Goal: Task Accomplishment & Management: Use online tool/utility

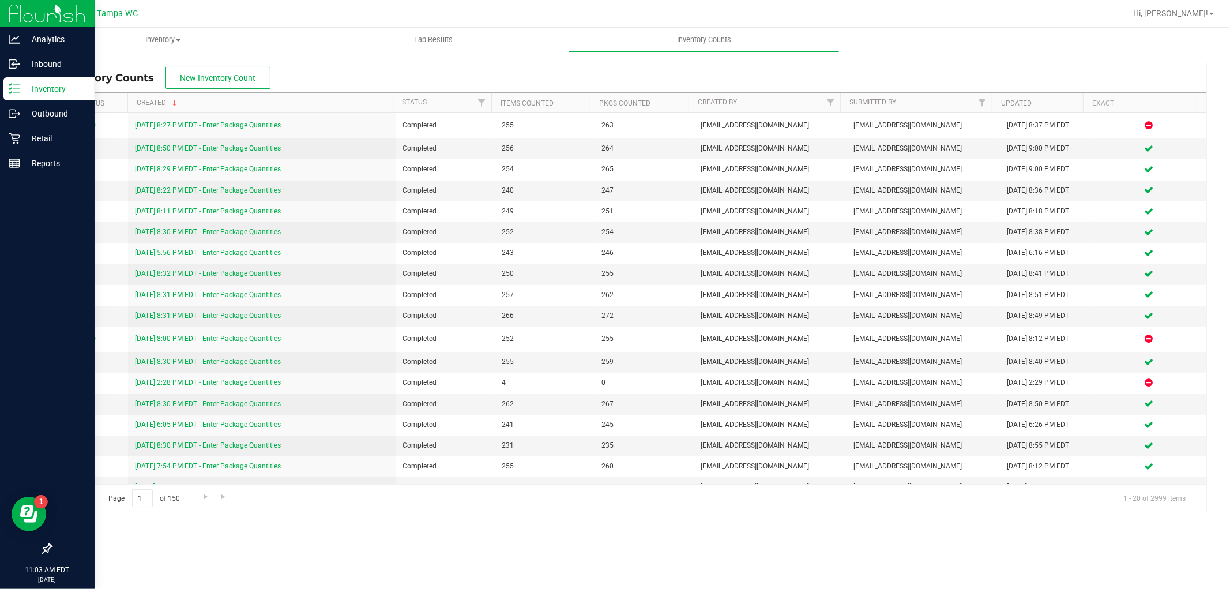
click at [61, 89] on p "Inventory" at bounding box center [54, 89] width 69 height 14
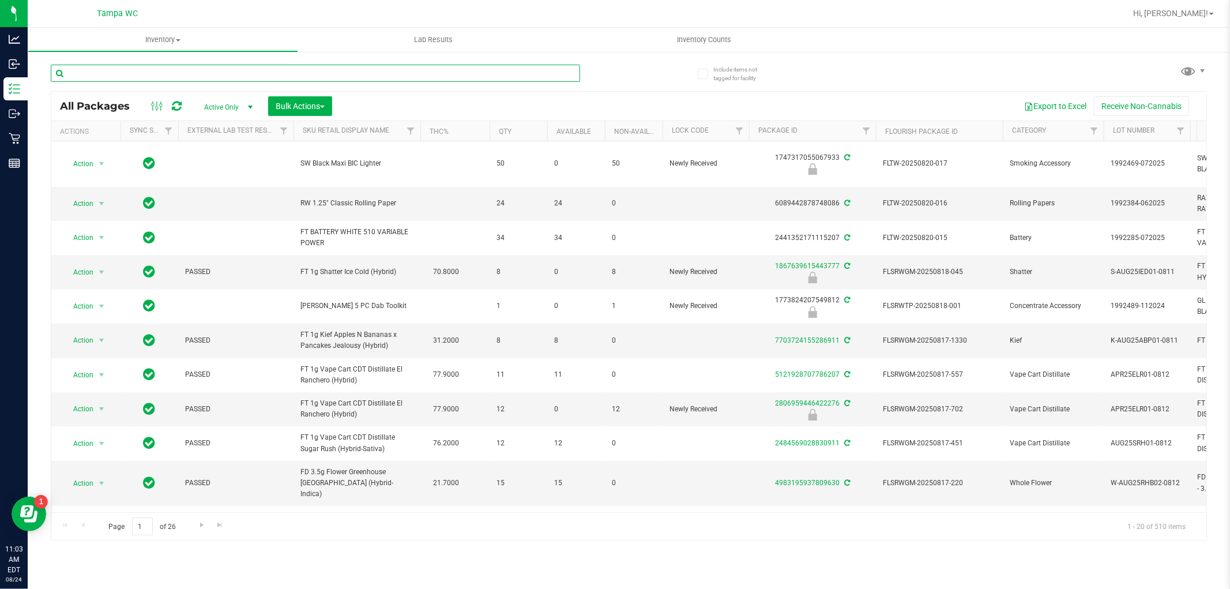
click at [274, 67] on input "text" at bounding box center [315, 73] width 529 height 17
type input "0529407115464097"
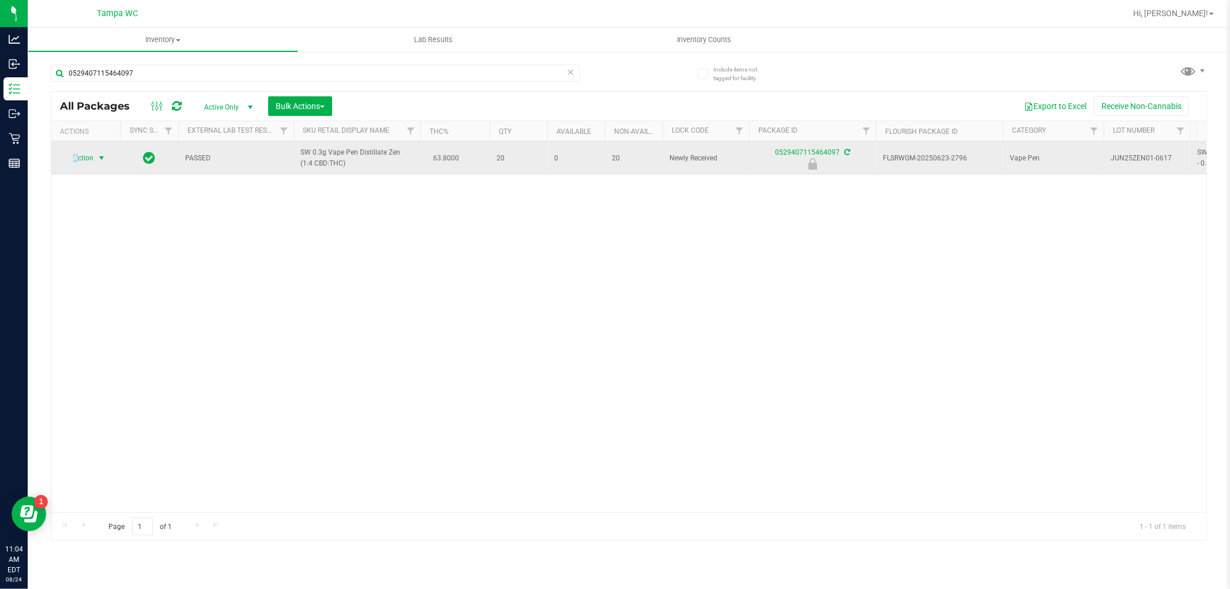
drag, startPoint x: 71, startPoint y: 151, endPoint x: 78, endPoint y: 160, distance: 11.9
click at [78, 160] on span "Action" at bounding box center [78, 158] width 31 height 16
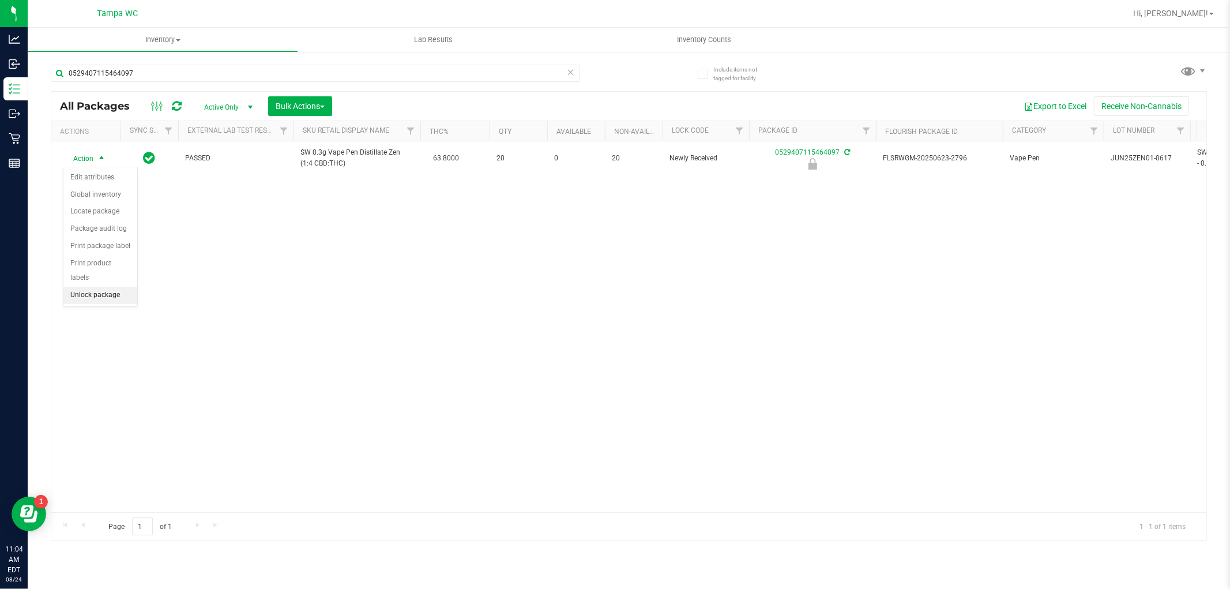
click at [101, 298] on li "Unlock package" at bounding box center [100, 295] width 74 height 17
click at [571, 70] on icon at bounding box center [571, 72] width 8 height 14
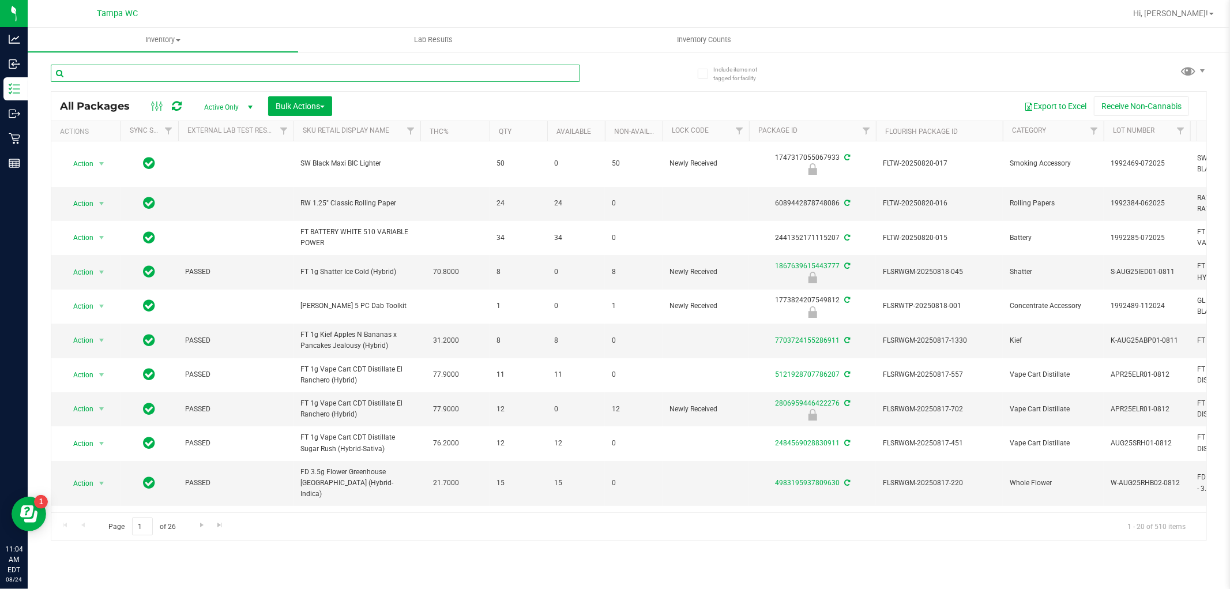
click at [519, 75] on input "text" at bounding box center [315, 73] width 529 height 17
type input "[DEMOGRAPHIC_DATA]"
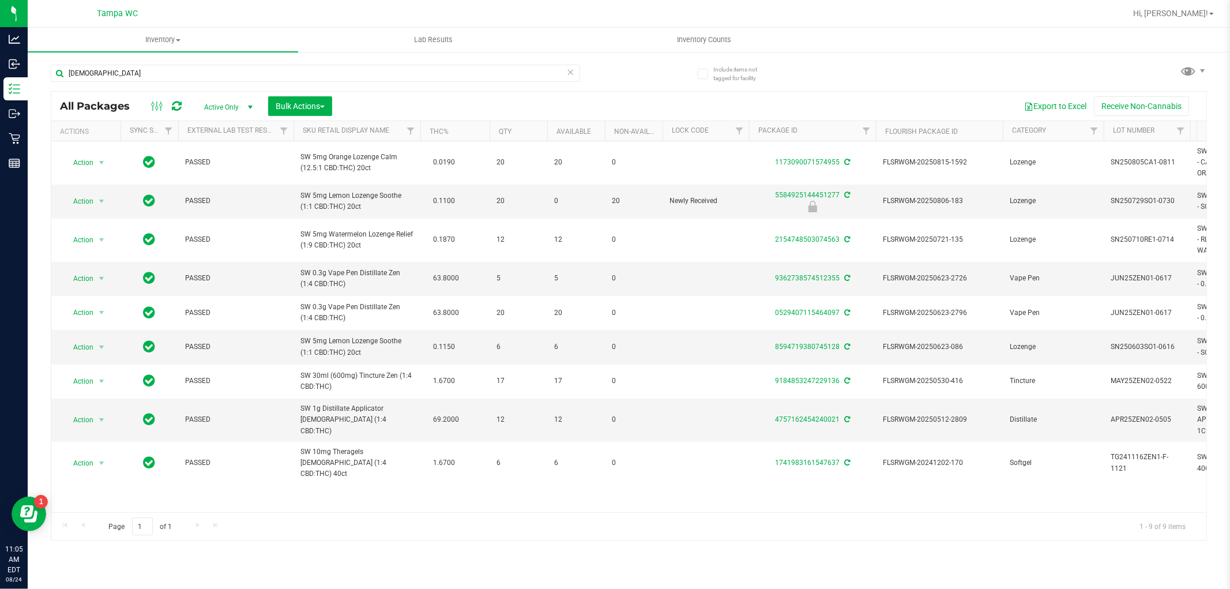
click at [570, 65] on icon at bounding box center [571, 72] width 8 height 14
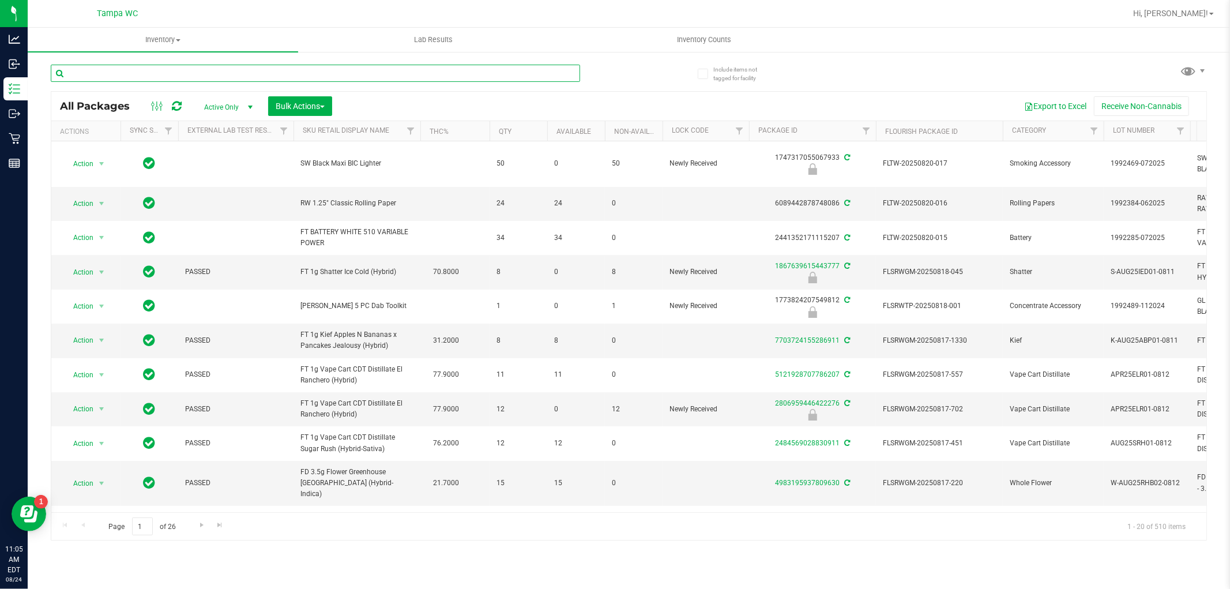
click at [440, 74] on input "text" at bounding box center [315, 73] width 529 height 17
click at [445, 73] on input "text" at bounding box center [315, 73] width 529 height 17
type input "0183703070231080"
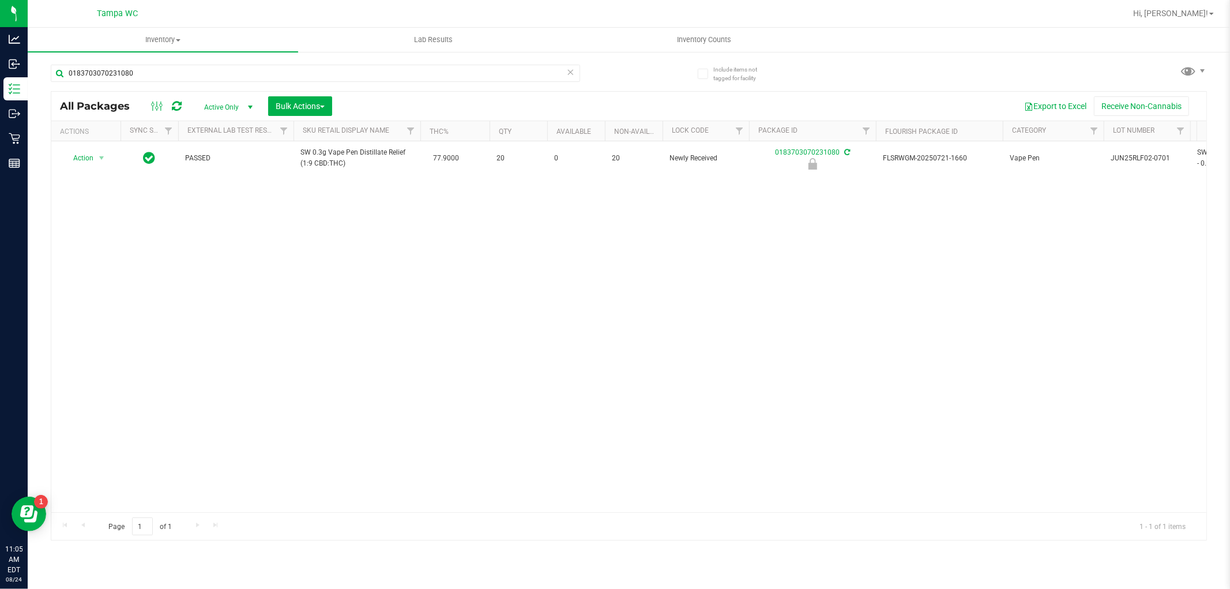
click at [567, 67] on icon at bounding box center [571, 72] width 8 height 14
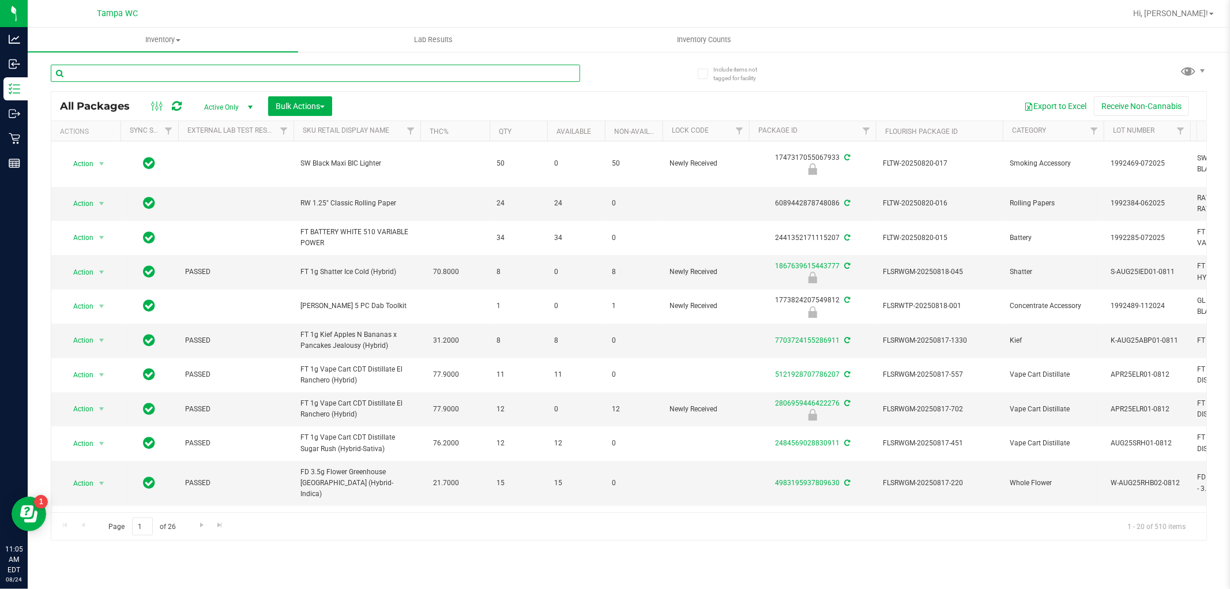
click at [487, 76] on input "text" at bounding box center [315, 73] width 529 height 17
type input "relief"
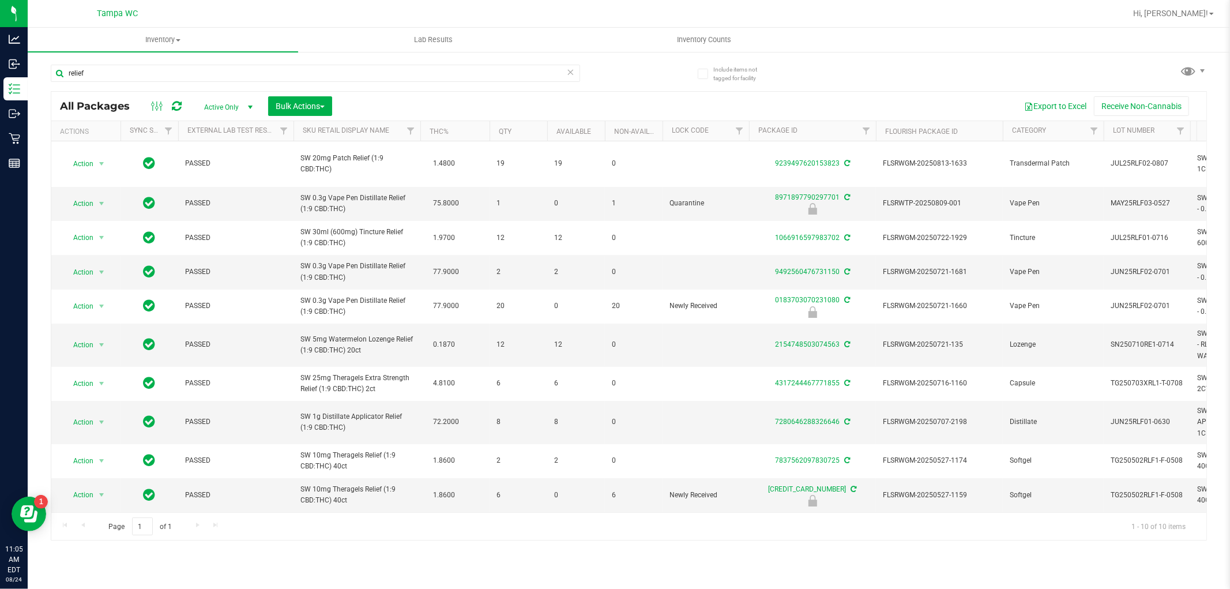
click at [567, 69] on icon at bounding box center [571, 72] width 8 height 14
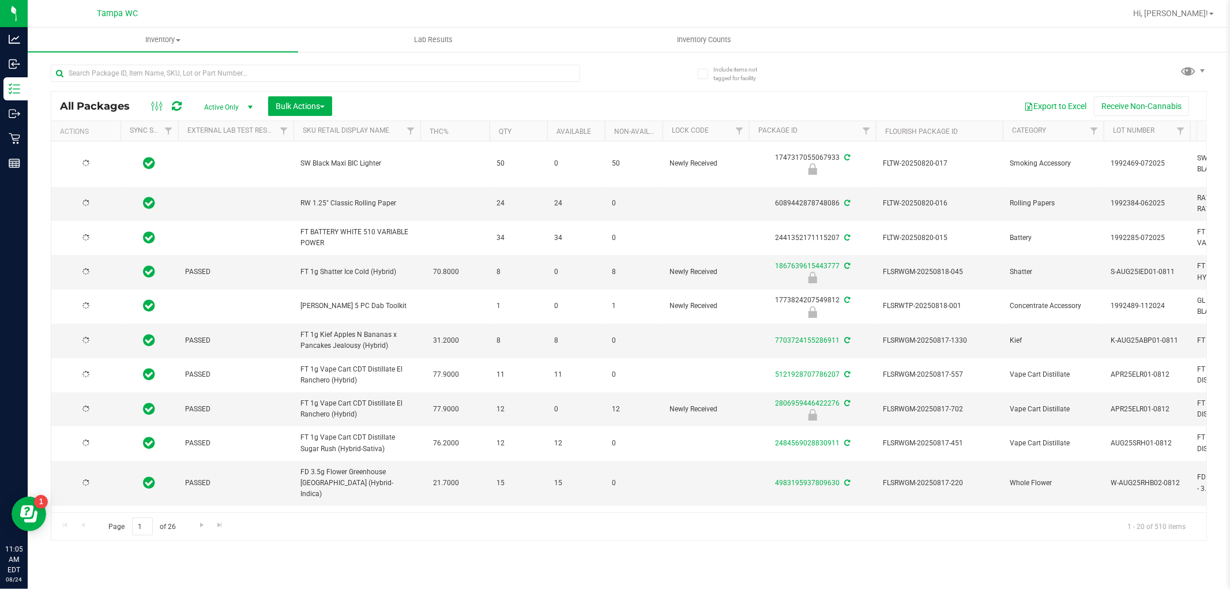
type input "[DATE]"
click at [351, 75] on input "text" at bounding box center [315, 73] width 529 height 17
type input "0183703070231080"
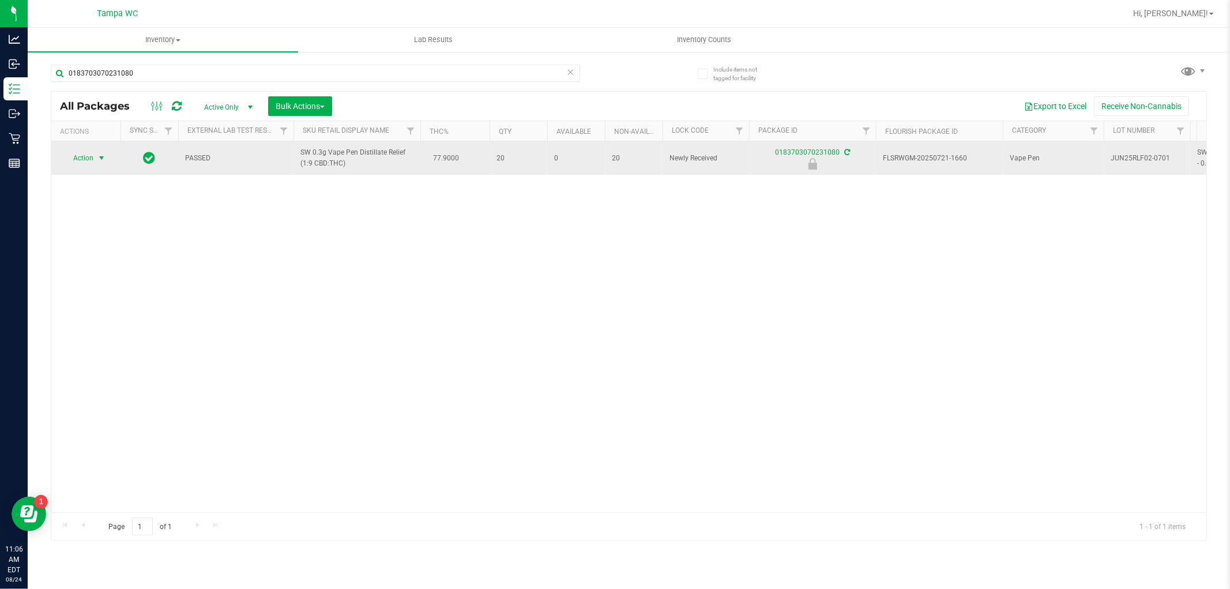
click at [93, 153] on span "Action" at bounding box center [78, 158] width 31 height 16
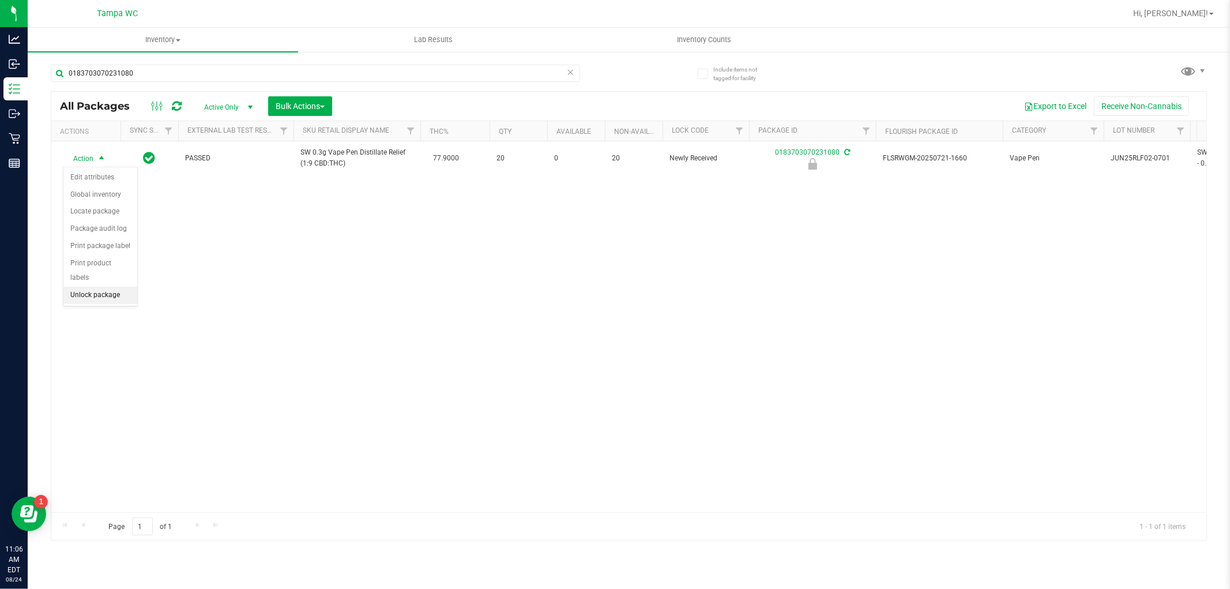
click at [78, 289] on li "Unlock package" at bounding box center [100, 295] width 74 height 17
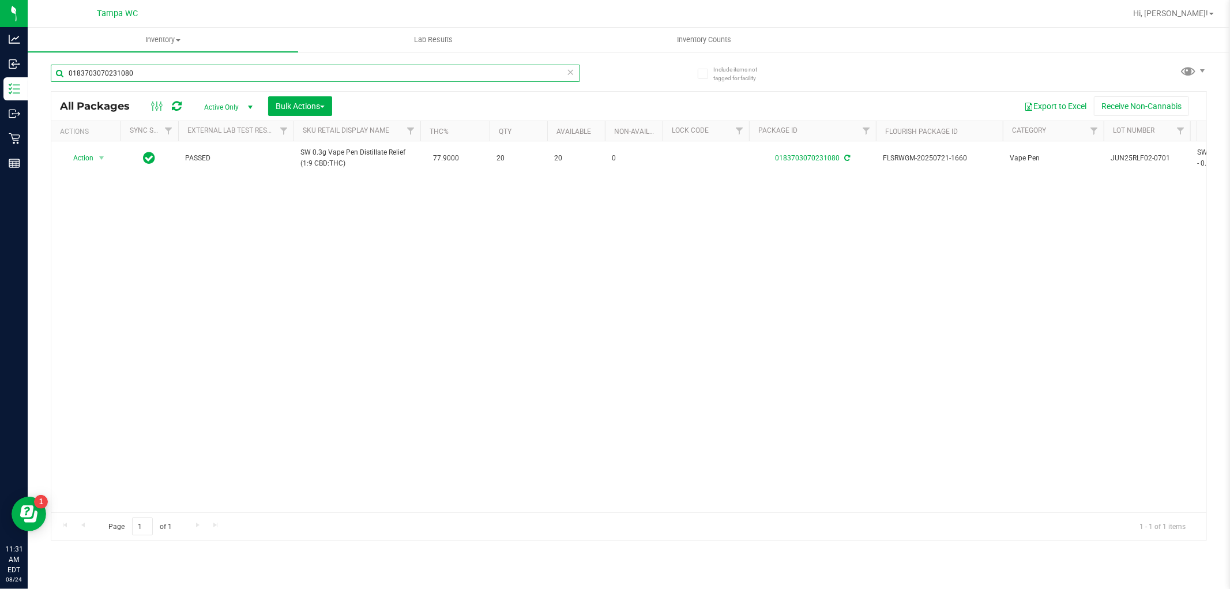
click at [139, 72] on input "0183703070231080" at bounding box center [315, 73] width 529 height 17
click at [137, 75] on input "0183703070231080" at bounding box center [315, 73] width 529 height 17
click at [137, 76] on input "0183703070231080" at bounding box center [315, 73] width 529 height 17
type input "6675523091243369"
click at [325, 288] on div "Action Action Edit attributes Global inventory Locate package Package audit log…" at bounding box center [628, 326] width 1155 height 371
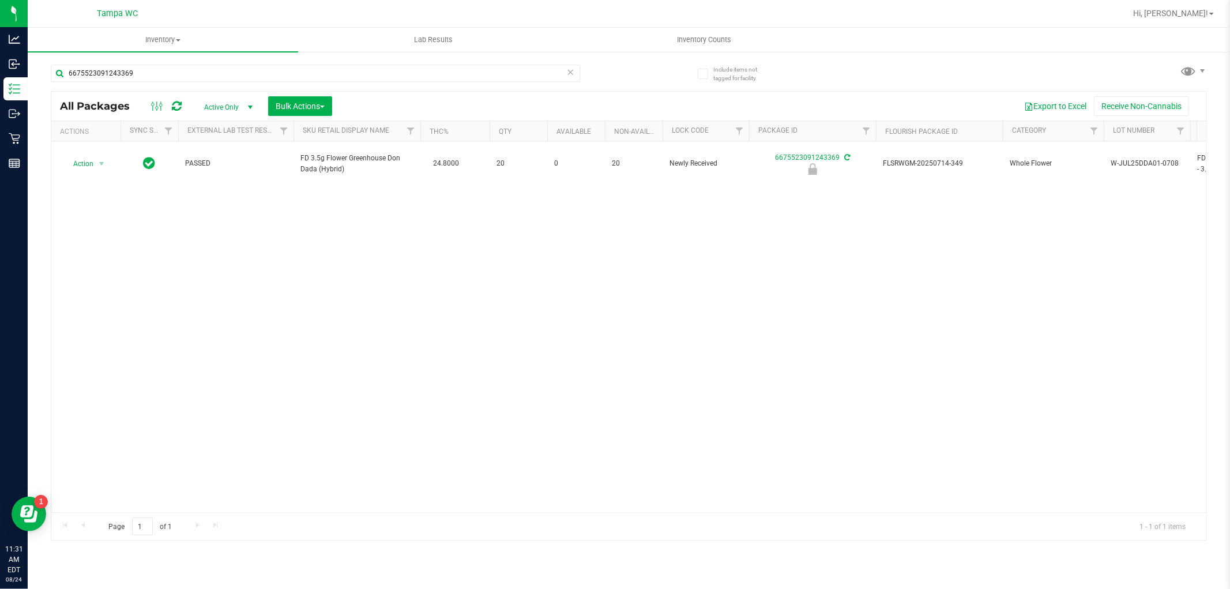
click at [92, 139] on th "Actions" at bounding box center [85, 131] width 69 height 20
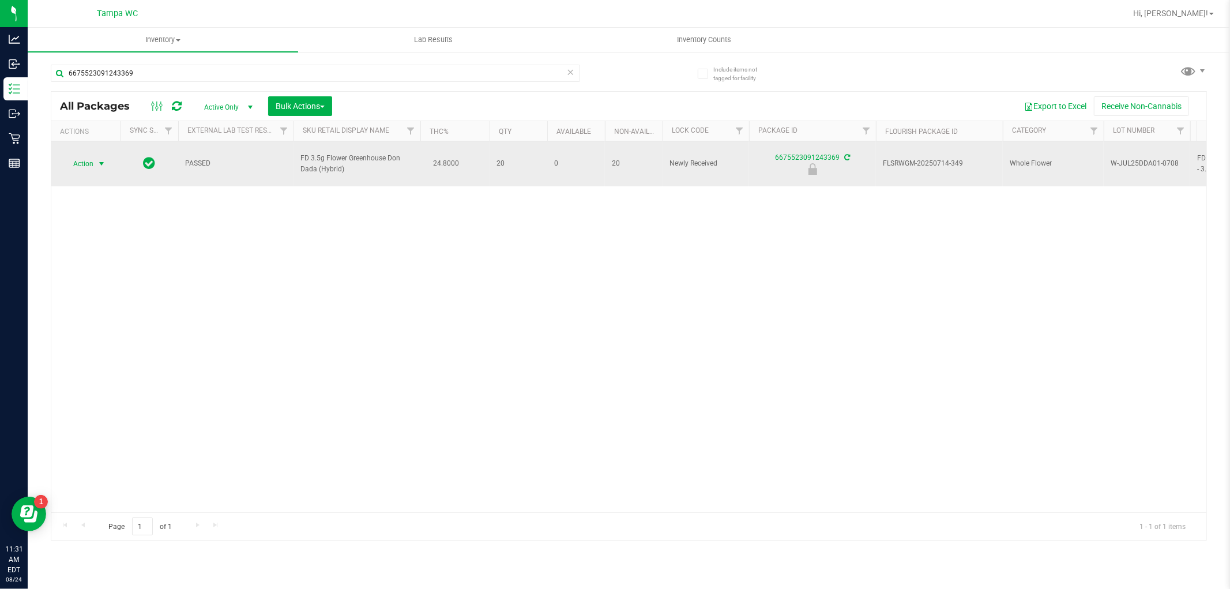
click at [99, 160] on span "select" at bounding box center [101, 163] width 9 height 9
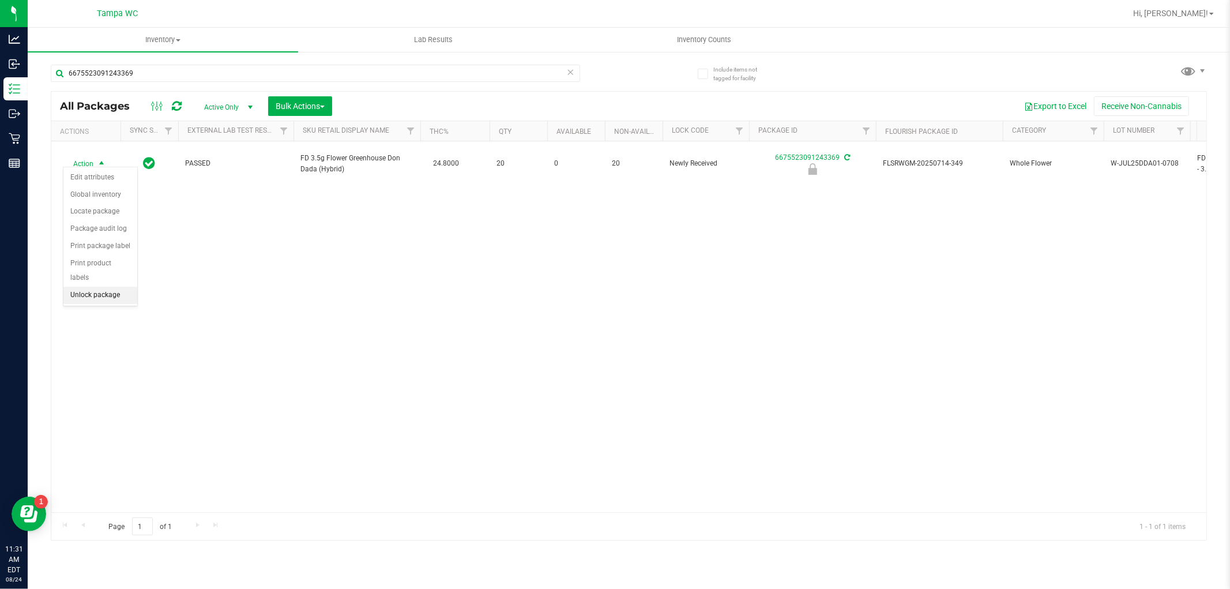
click at [102, 296] on li "Unlock package" at bounding box center [100, 295] width 74 height 17
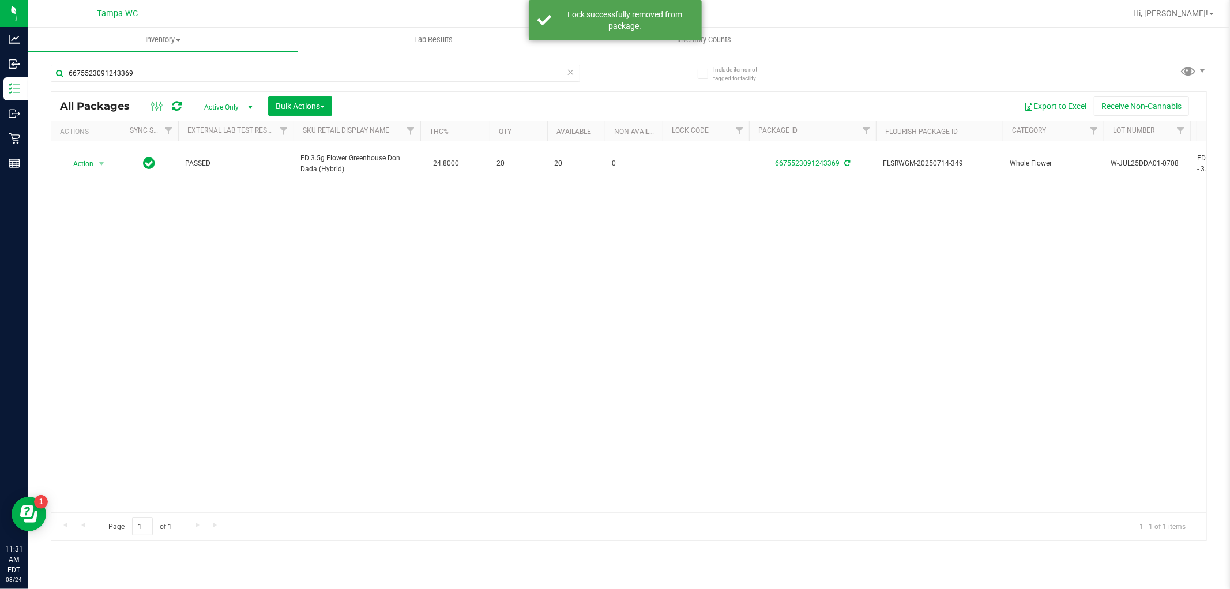
click at [346, 351] on div "Action Action Adjust qty Create package Edit attributes Global inventory Locate…" at bounding box center [628, 326] width 1155 height 371
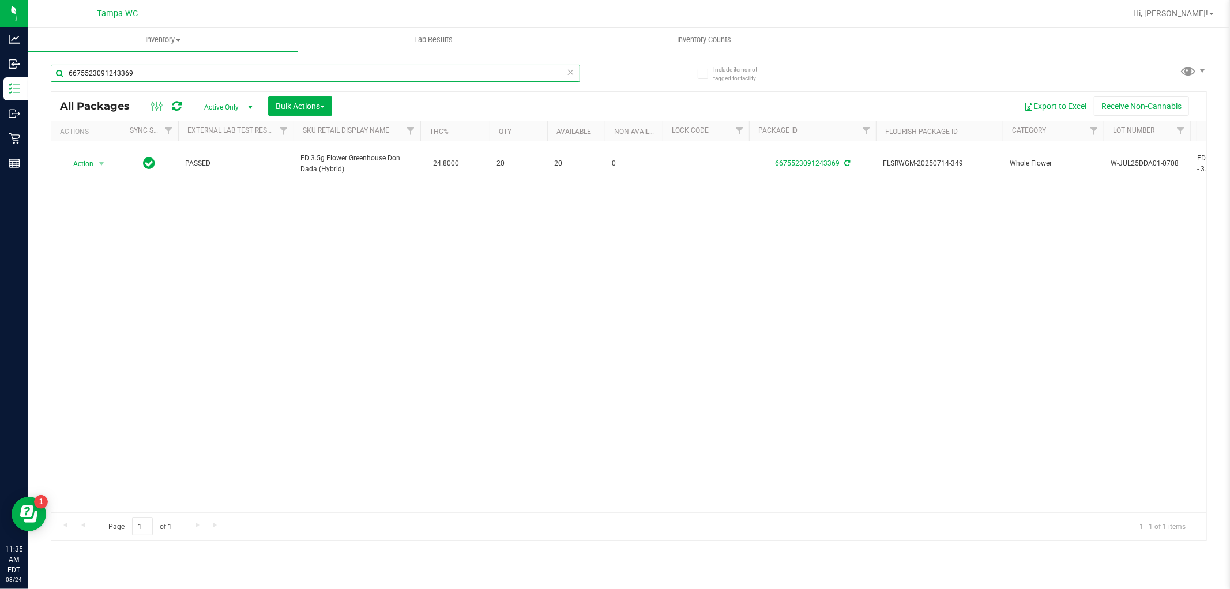
click at [239, 65] on input "6675523091243369" at bounding box center [315, 73] width 529 height 17
click at [238, 66] on input "6675523091243369" at bounding box center [315, 73] width 529 height 17
type input "8331562484471937"
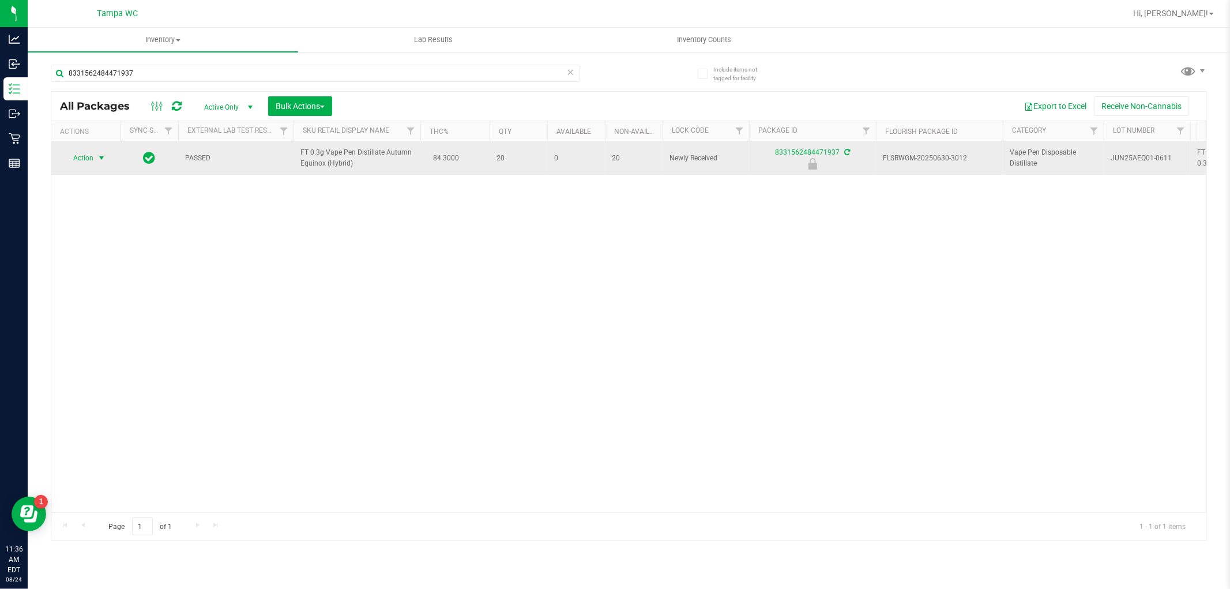
click at [101, 156] on span "select" at bounding box center [101, 157] width 9 height 9
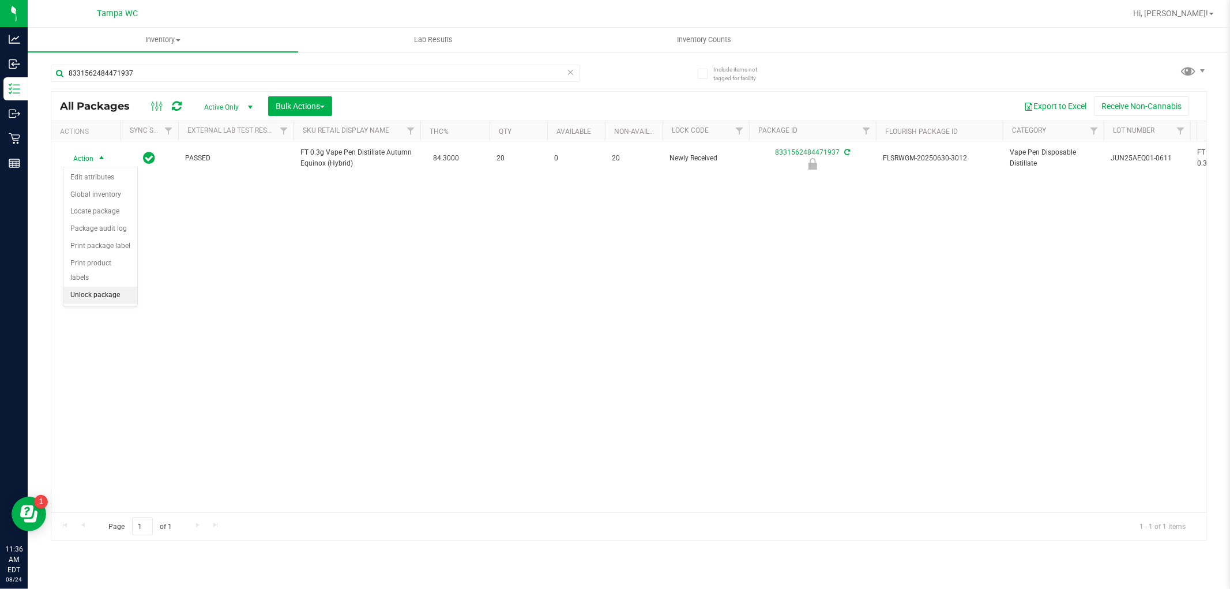
click at [105, 292] on li "Unlock package" at bounding box center [100, 295] width 74 height 17
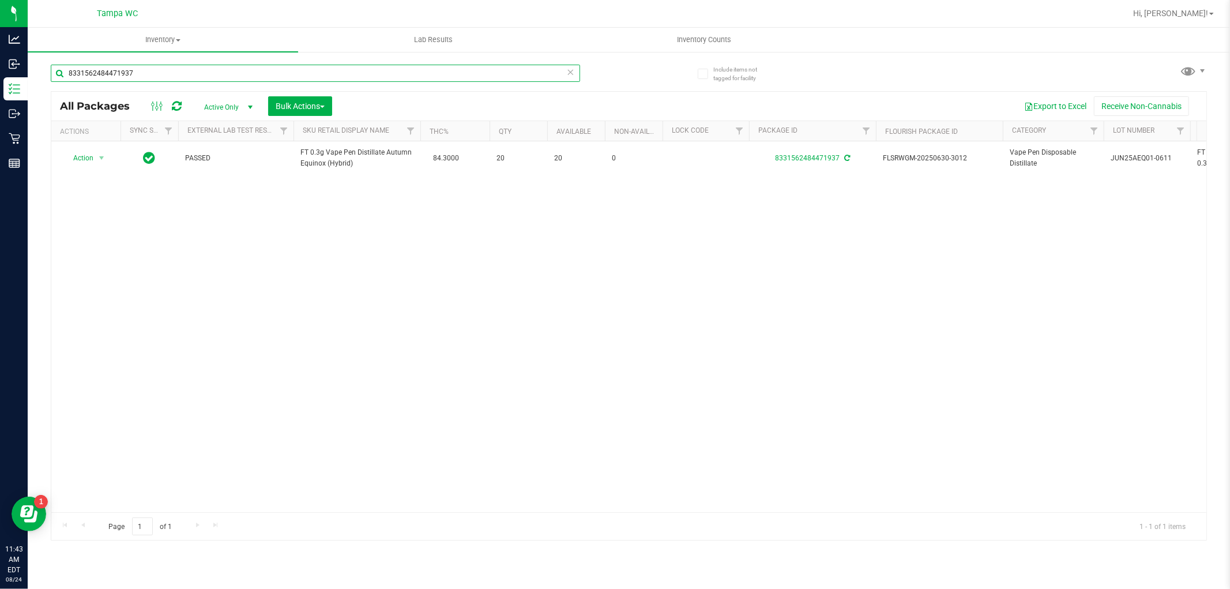
click at [251, 80] on input "8331562484471937" at bounding box center [315, 73] width 529 height 17
click at [251, 79] on input "8331562484471937" at bounding box center [315, 73] width 529 height 17
type input "DDF"
click at [542, 383] on div "Action Action Adjust qty Create package Edit attributes Global inventory Locate…" at bounding box center [628, 326] width 1155 height 371
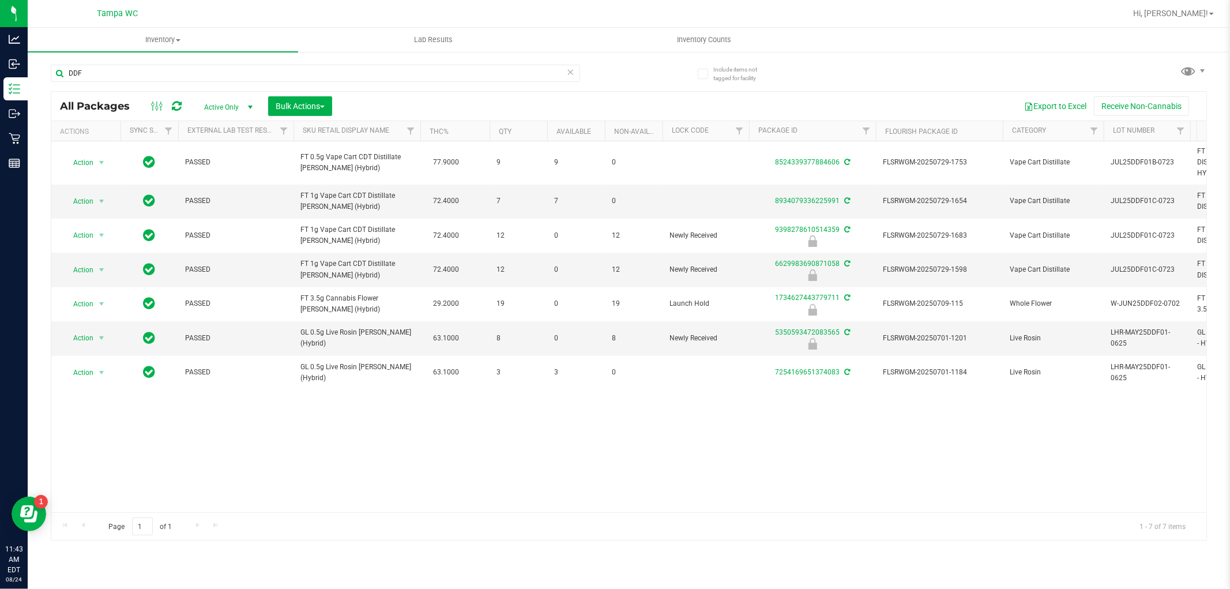
click at [486, 443] on div "Action Action Adjust qty Create package Edit attributes Global inventory Locate…" at bounding box center [628, 326] width 1155 height 371
click at [480, 439] on div "Action Action Adjust qty Create package Edit attributes Global inventory Locate…" at bounding box center [628, 326] width 1155 height 371
click at [485, 481] on div "Action Action Adjust qty Create package Edit attributes Global inventory Locate…" at bounding box center [628, 326] width 1155 height 371
click at [428, 416] on div "Action Action Adjust qty Create package Edit attributes Global inventory Locate…" at bounding box center [628, 326] width 1155 height 371
click at [570, 76] on icon at bounding box center [571, 72] width 8 height 14
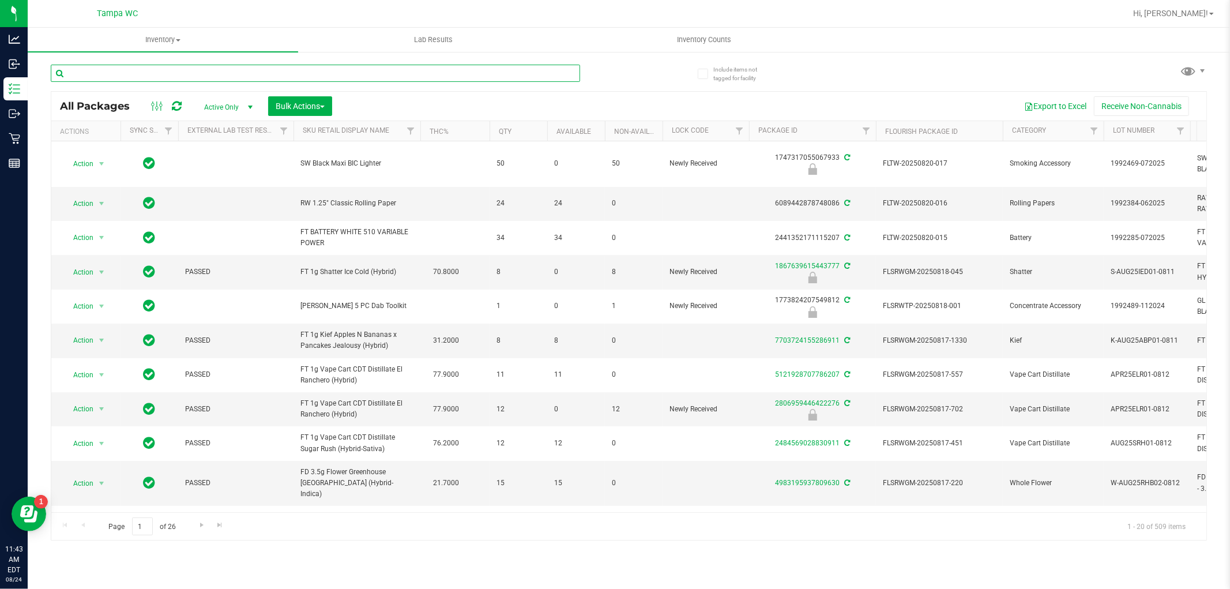
click at [133, 66] on input "text" at bounding box center [315, 73] width 529 height 17
type input "4932941944092098"
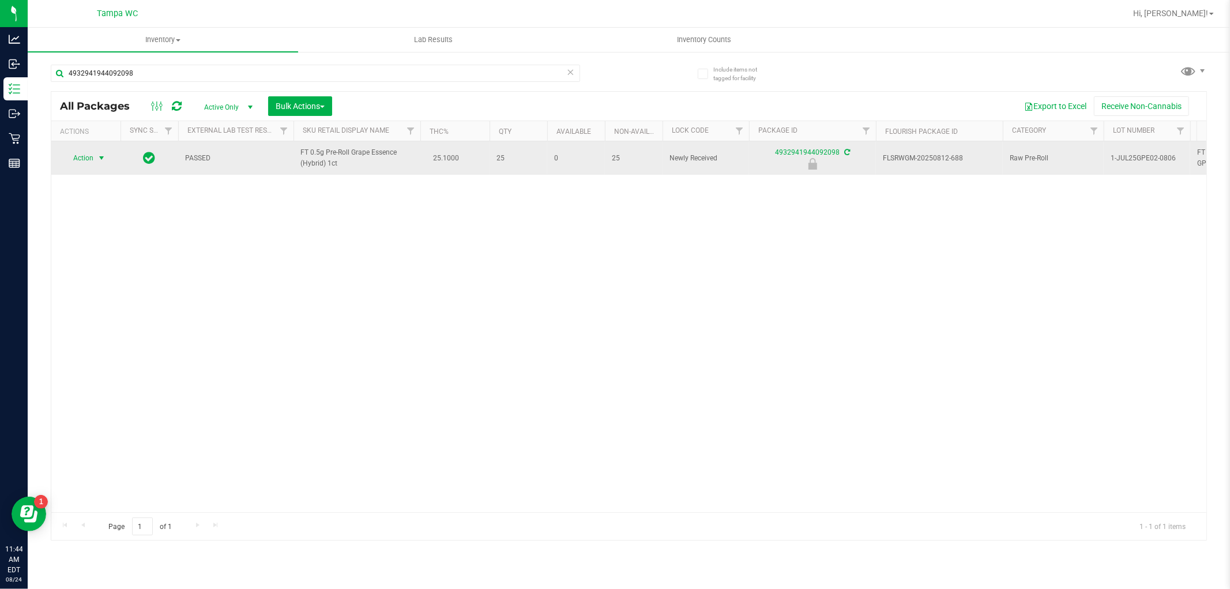
click at [79, 159] on span "Action" at bounding box center [78, 158] width 31 height 16
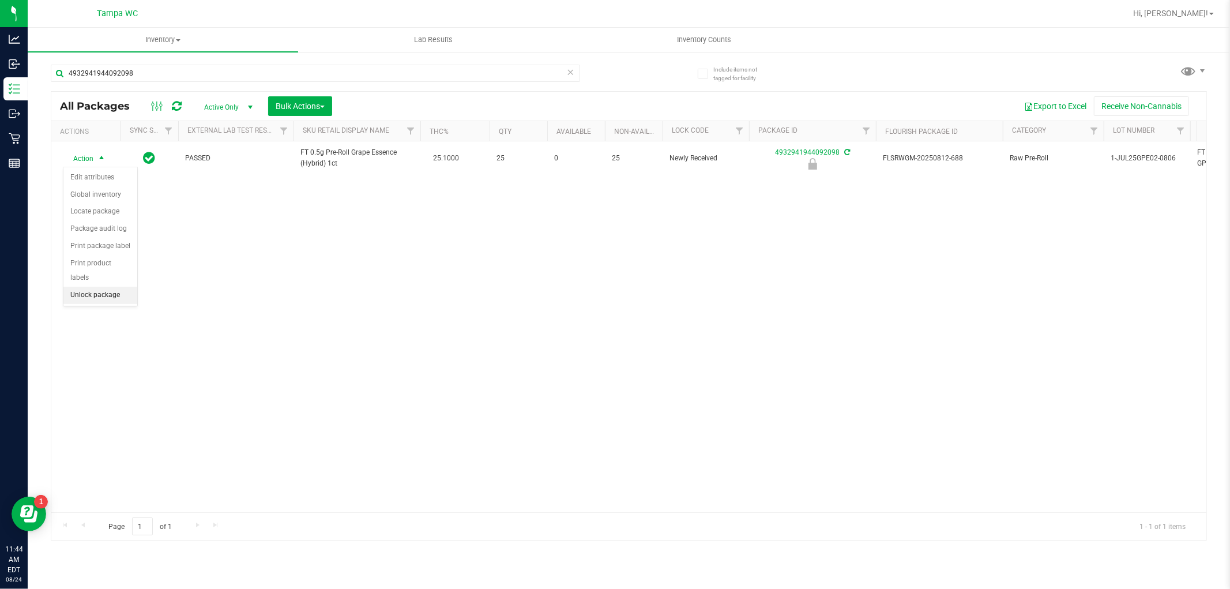
click at [95, 291] on li "Unlock package" at bounding box center [100, 295] width 74 height 17
click at [341, 326] on div "Action Action Adjust qty Create package Edit attributes Global inventory Locate…" at bounding box center [628, 326] width 1155 height 371
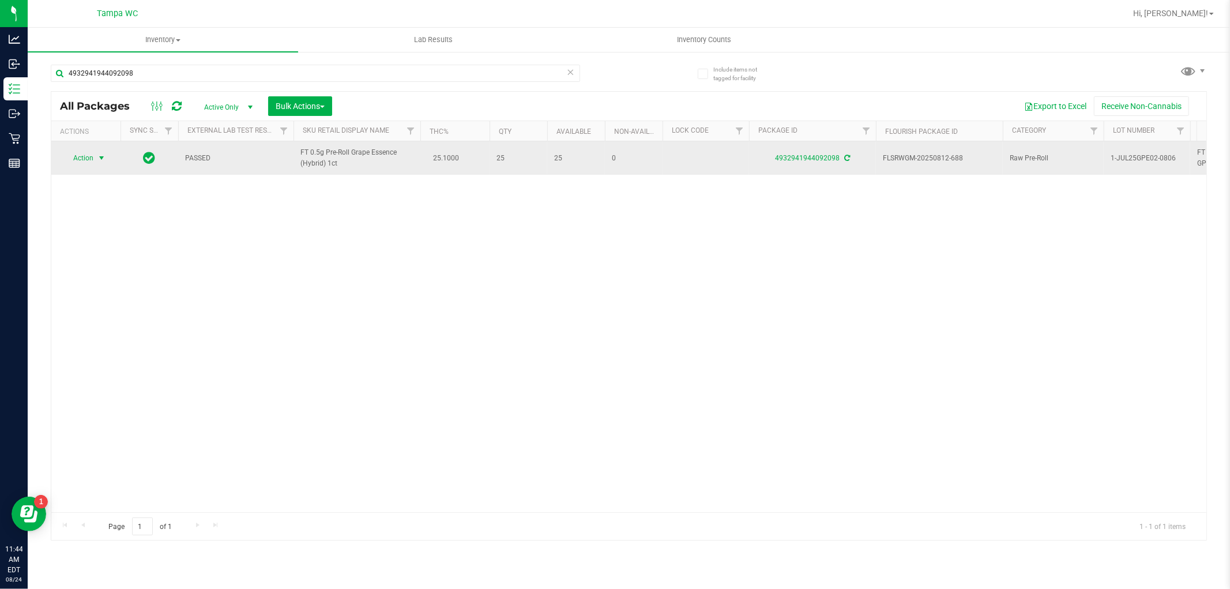
click at [100, 160] on span "select" at bounding box center [101, 157] width 9 height 9
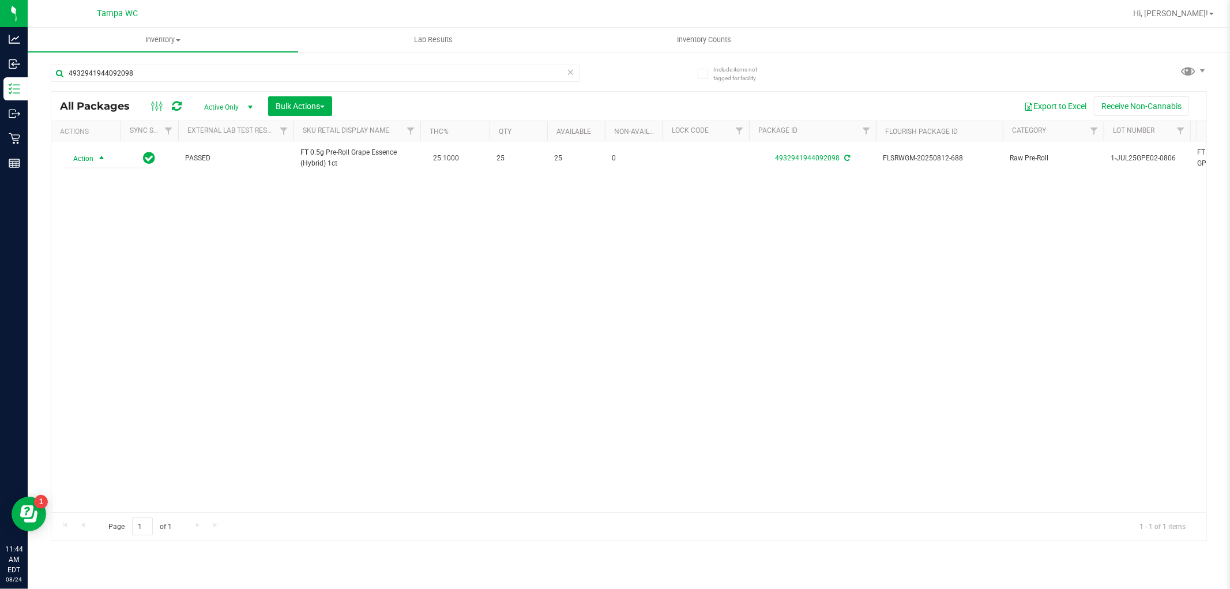
click at [303, 284] on div "Action Action Adjust qty Create package Edit attributes Global inventory Locate…" at bounding box center [628, 326] width 1155 height 371
click at [848, 398] on div "Action Action Adjust qty Create package Edit attributes Global inventory Locate…" at bounding box center [628, 326] width 1155 height 371
click at [570, 70] on icon at bounding box center [571, 72] width 8 height 14
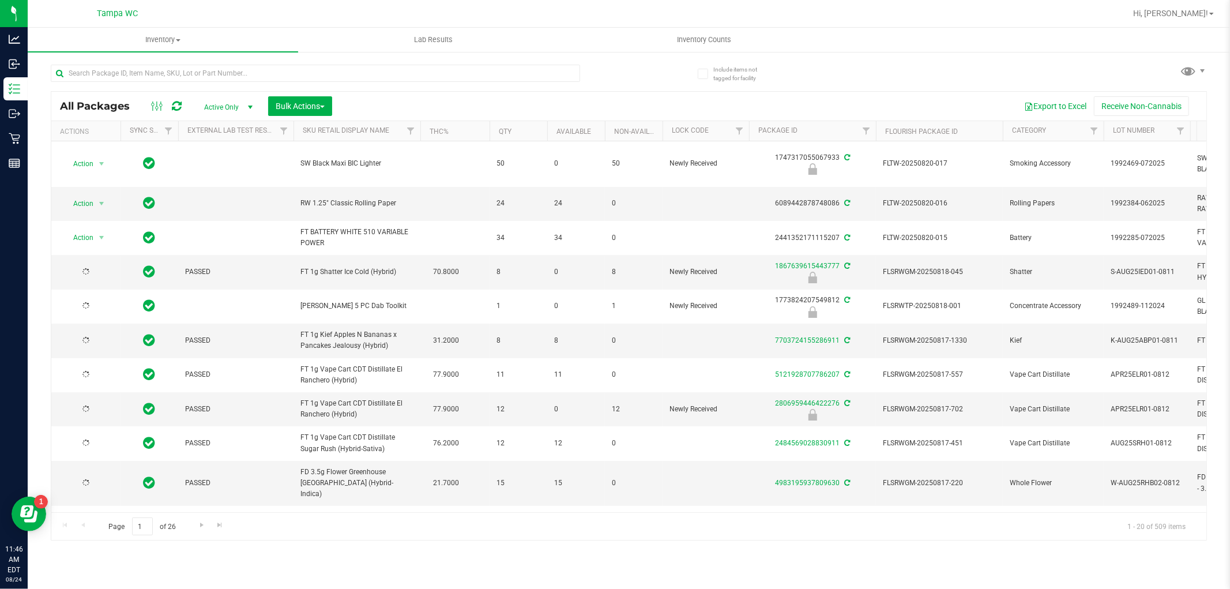
type input "[DATE]"
click at [615, 97] on div "Export to Excel Receive Non-Cannabis" at bounding box center [769, 106] width 857 height 20
click at [624, 100] on div "Export to Excel Receive Non-Cannabis" at bounding box center [769, 106] width 857 height 20
click at [702, 39] on span "Inventory Counts" at bounding box center [703, 40] width 85 height 10
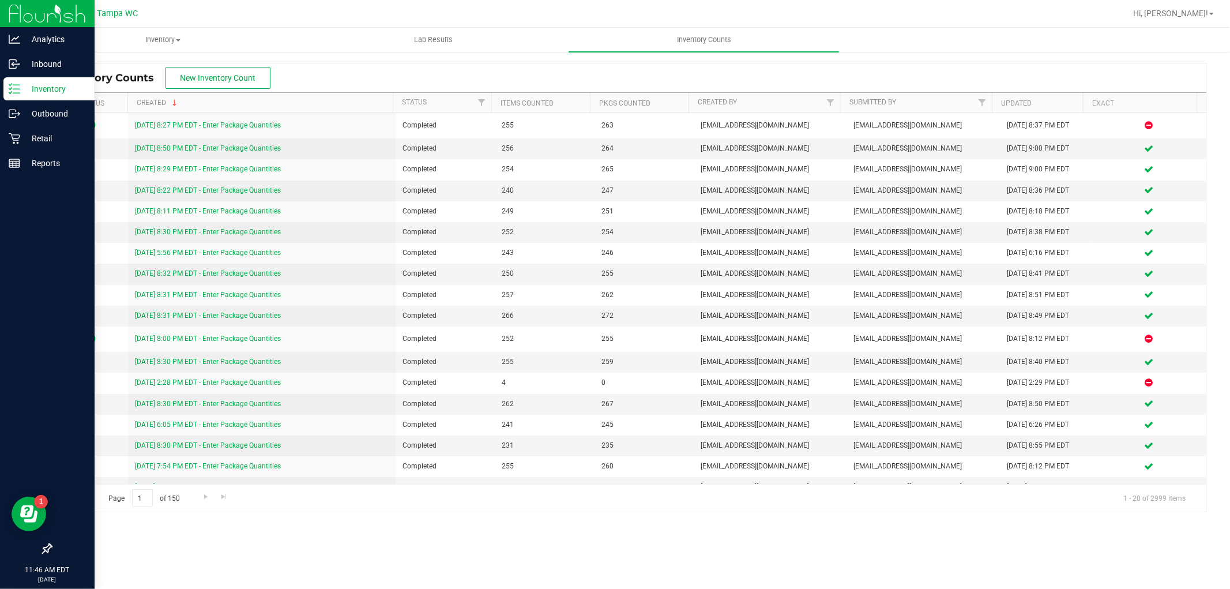
click at [16, 85] on line at bounding box center [16, 85] width 6 height 0
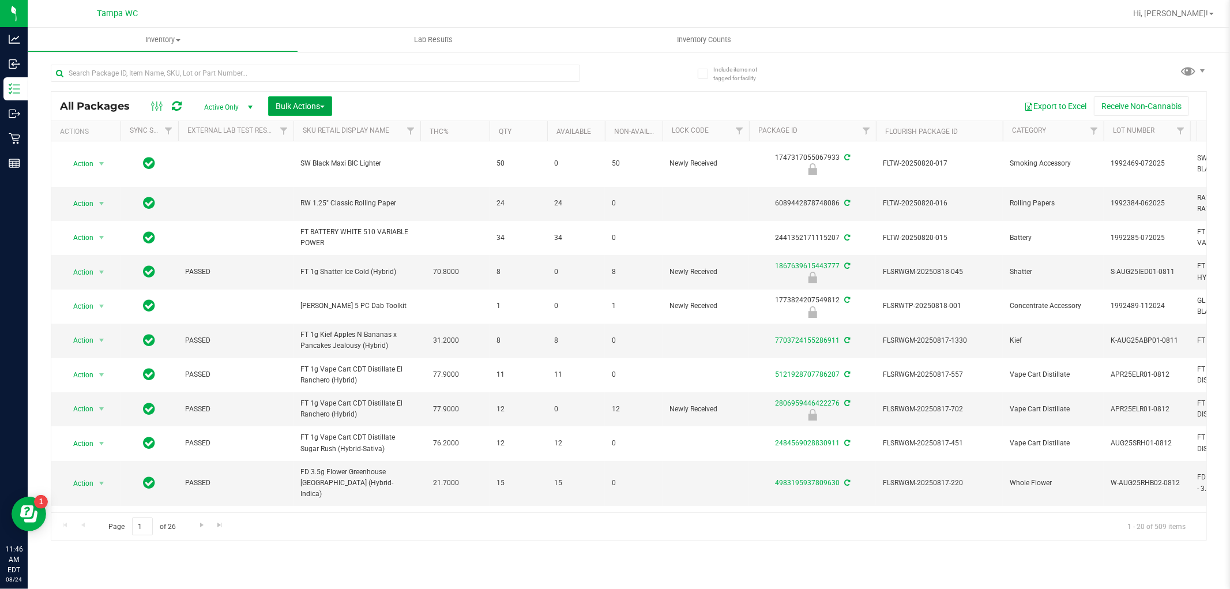
click at [301, 106] on span "Bulk Actions" at bounding box center [300, 105] width 49 height 9
click at [291, 217] on span "Lock/Unlock packages" at bounding box center [314, 216] width 79 height 9
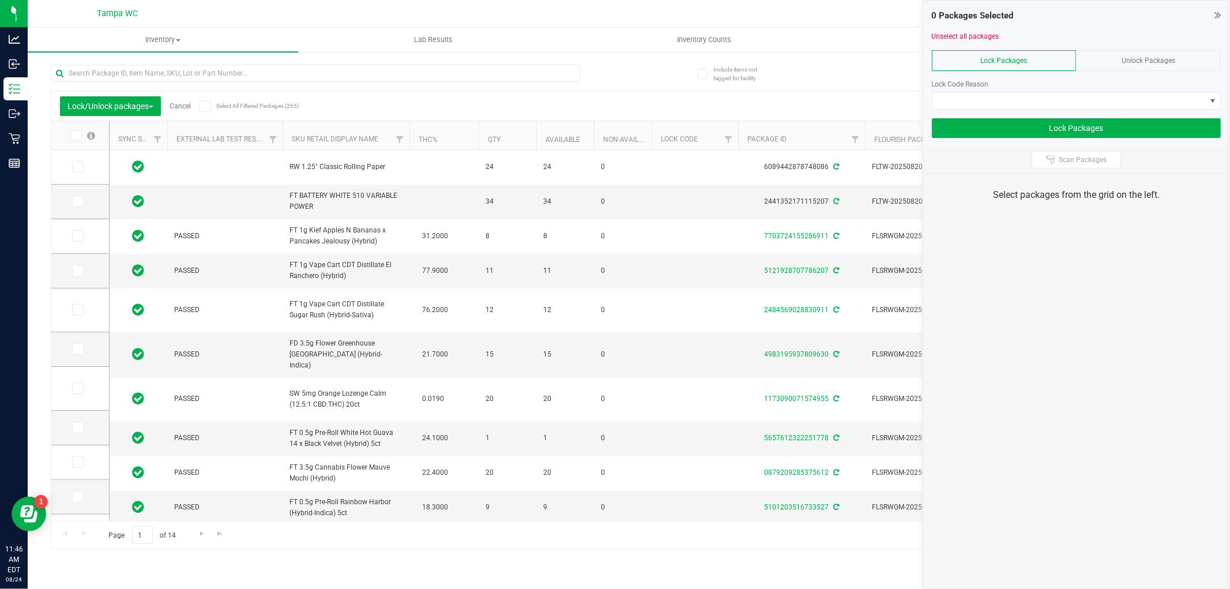
click at [1139, 60] on span "Unlock Packages" at bounding box center [1149, 61] width 54 height 8
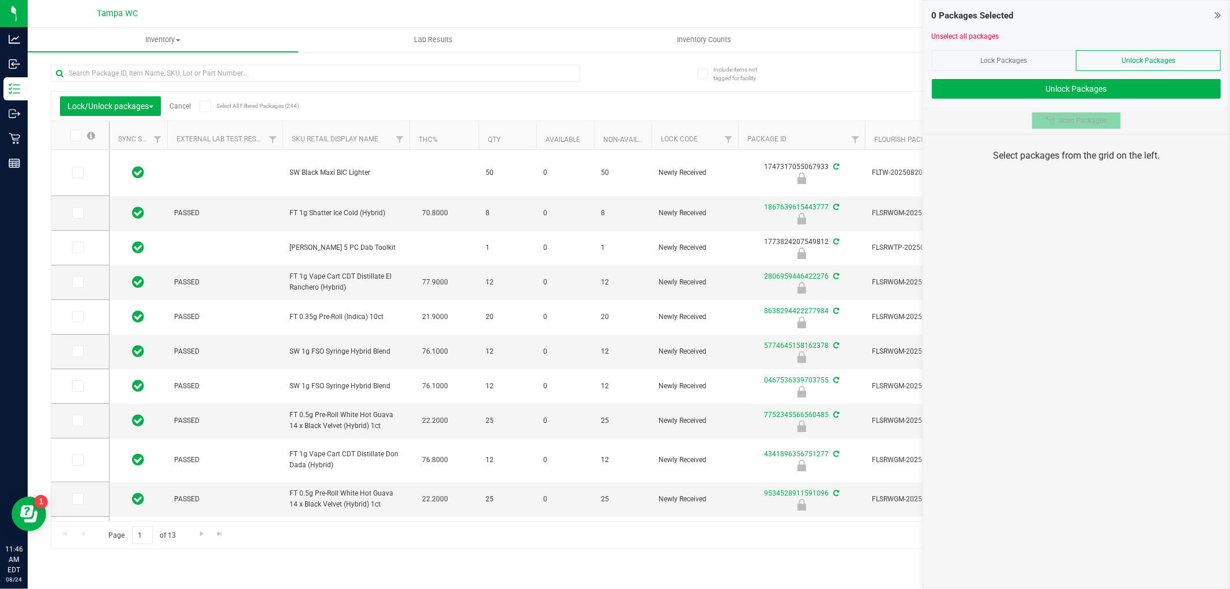
click at [1107, 123] on button "Scan Packages" at bounding box center [1076, 120] width 89 height 17
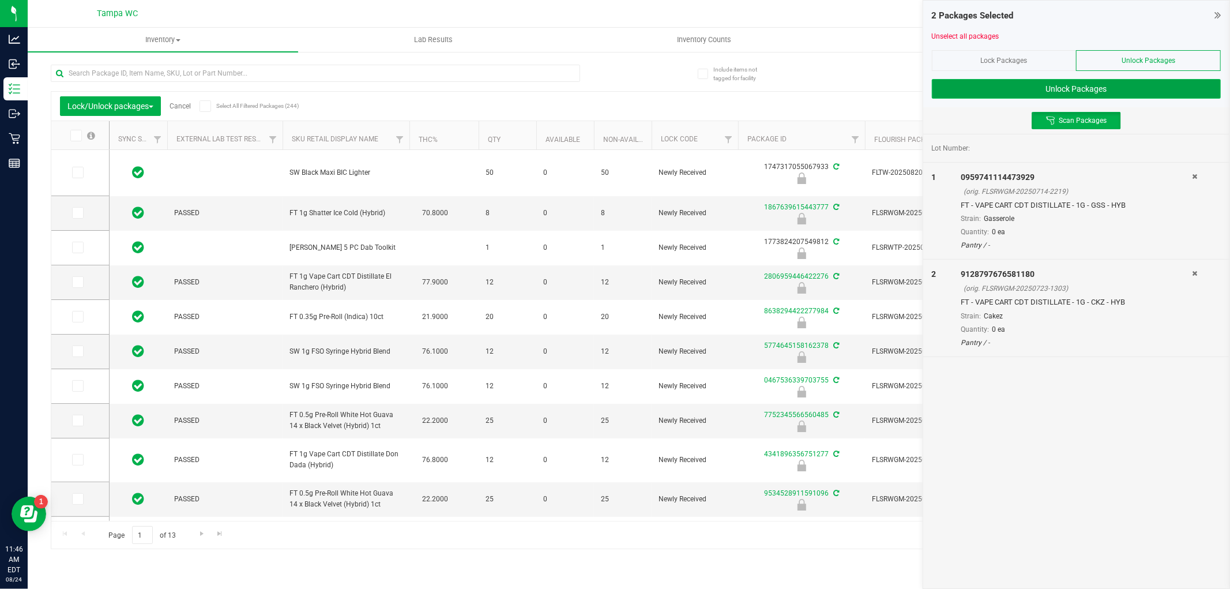
click at [1044, 87] on button "Unlock Packages" at bounding box center [1076, 89] width 289 height 20
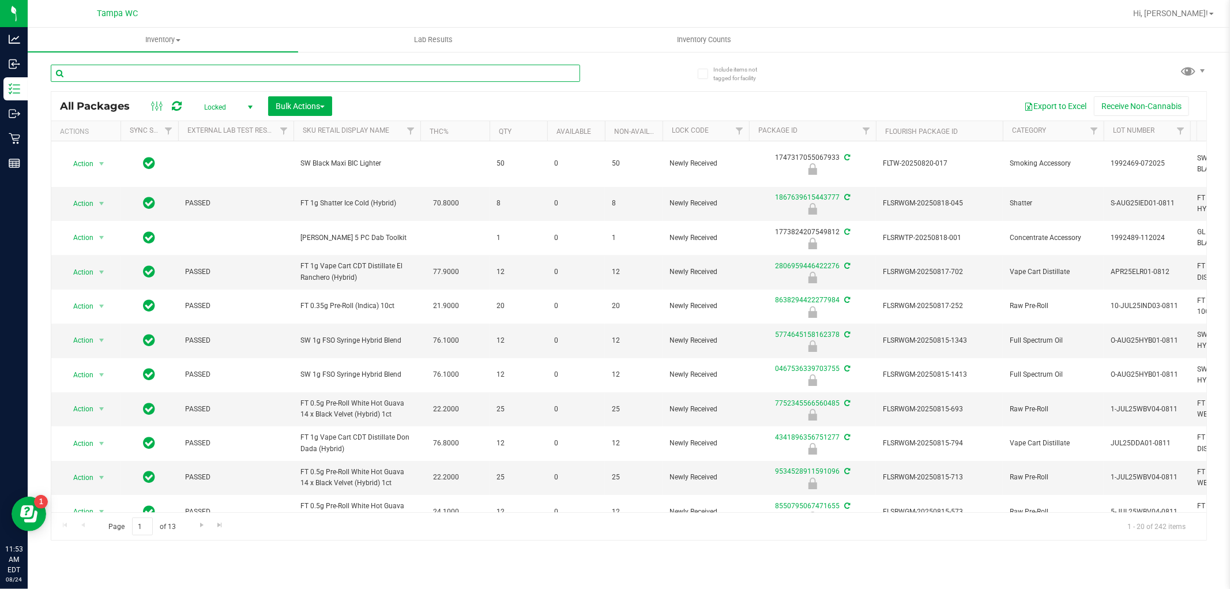
click at [169, 76] on input "text" at bounding box center [315, 73] width 529 height 17
type input "4015014711076254"
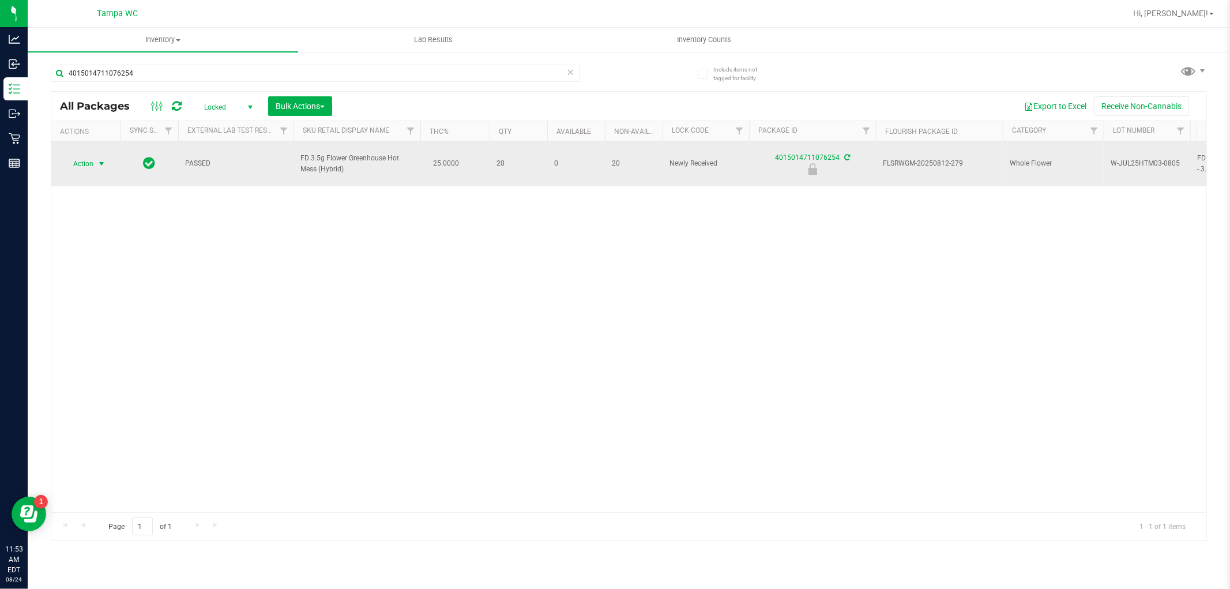
click at [100, 159] on span "select" at bounding box center [101, 163] width 9 height 9
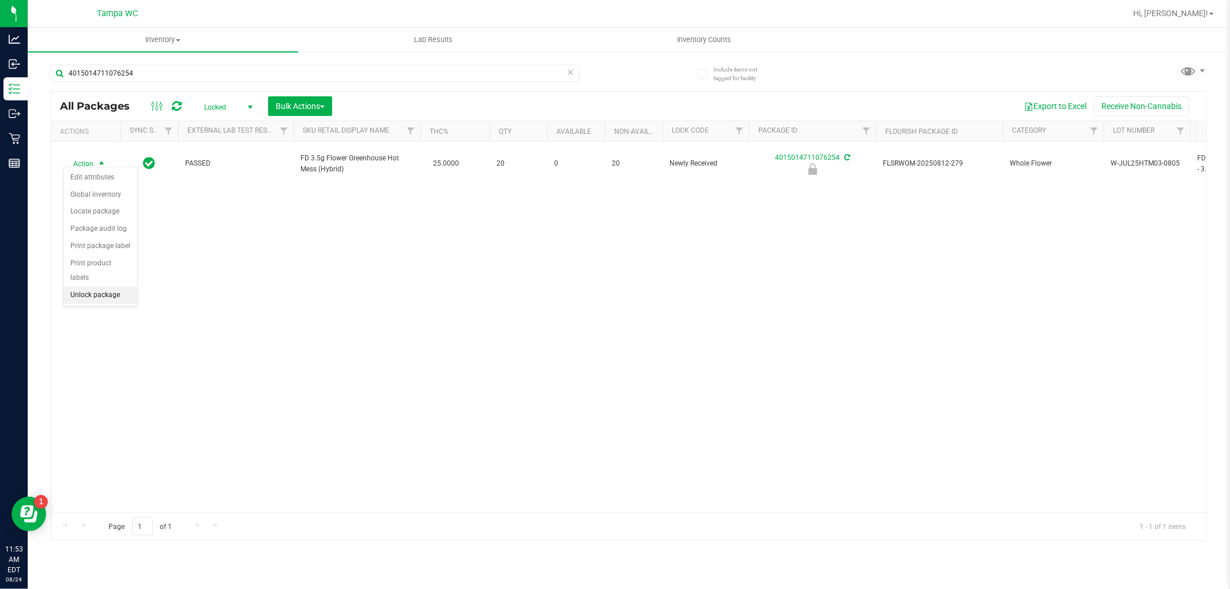
click at [108, 300] on li "Unlock package" at bounding box center [100, 295] width 74 height 17
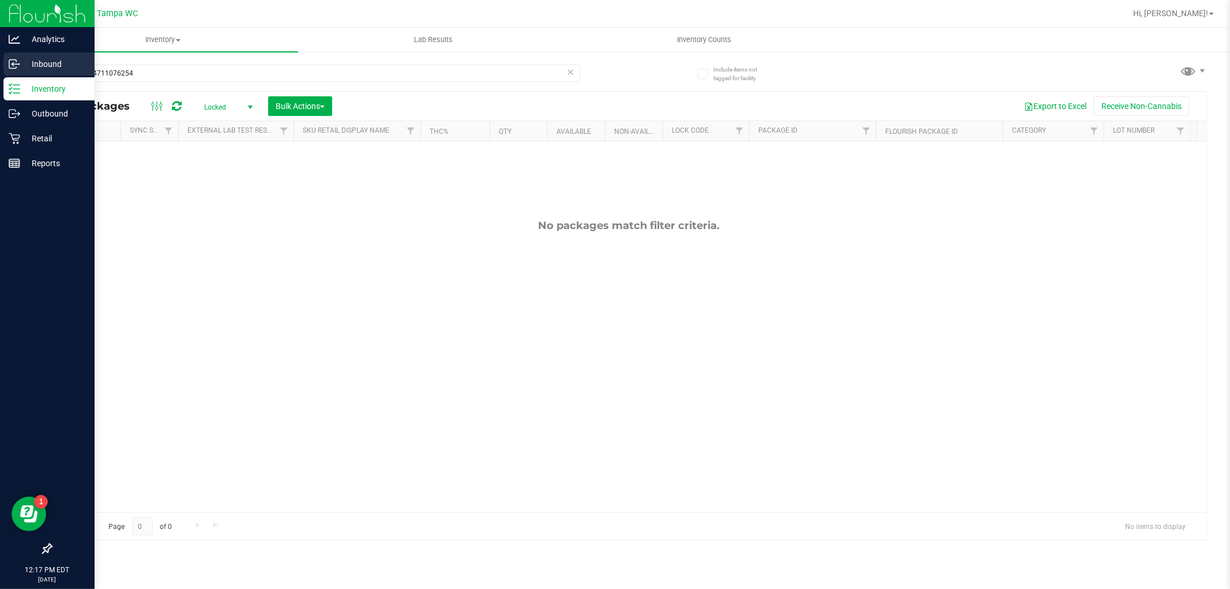
click at [12, 65] on icon at bounding box center [13, 65] width 2 height 2
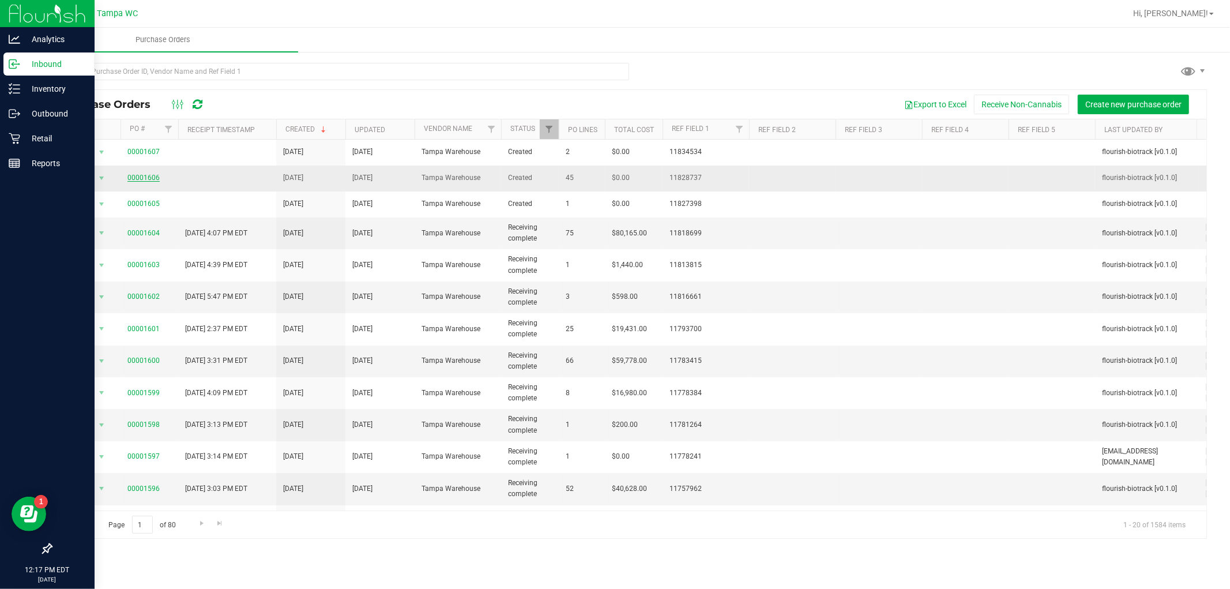
click at [136, 176] on link "00001606" at bounding box center [143, 178] width 32 height 8
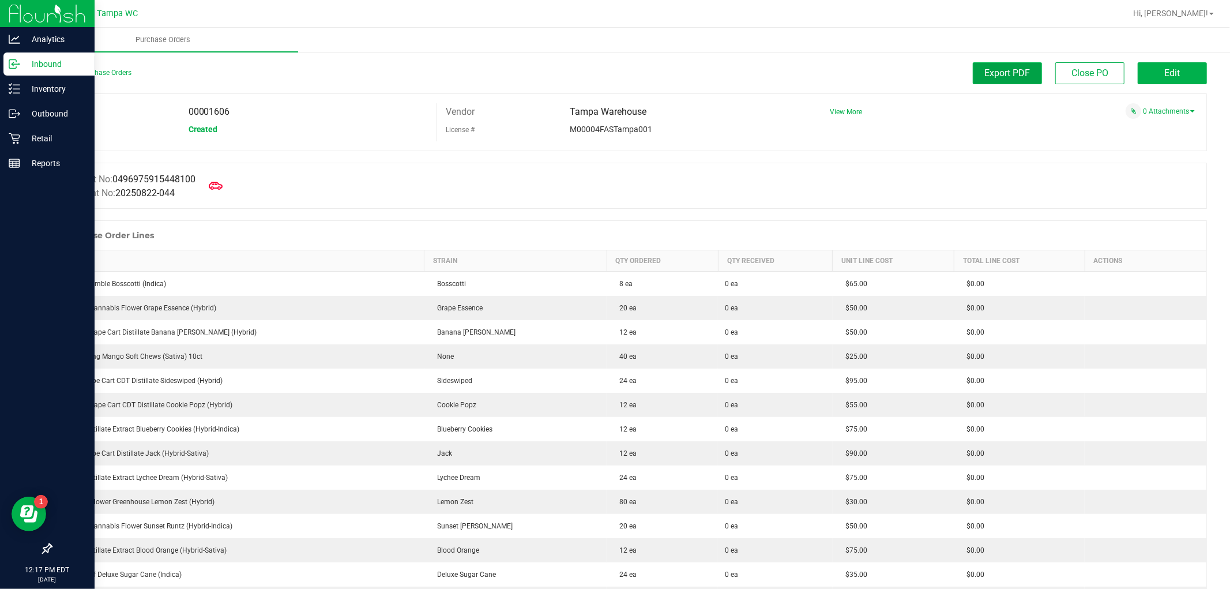
click at [989, 65] on button "Export PDF" at bounding box center [1007, 73] width 69 height 22
click at [25, 91] on p "Inventory" at bounding box center [54, 89] width 69 height 14
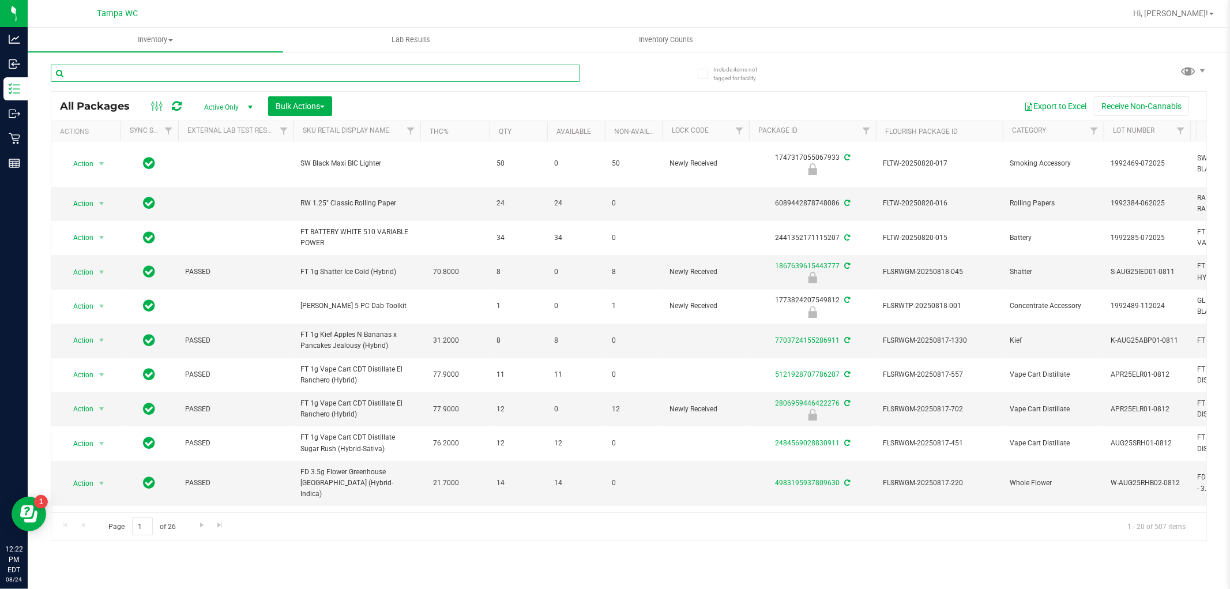
click at [571, 76] on input "text" at bounding box center [315, 73] width 529 height 17
type input "8060378722627170"
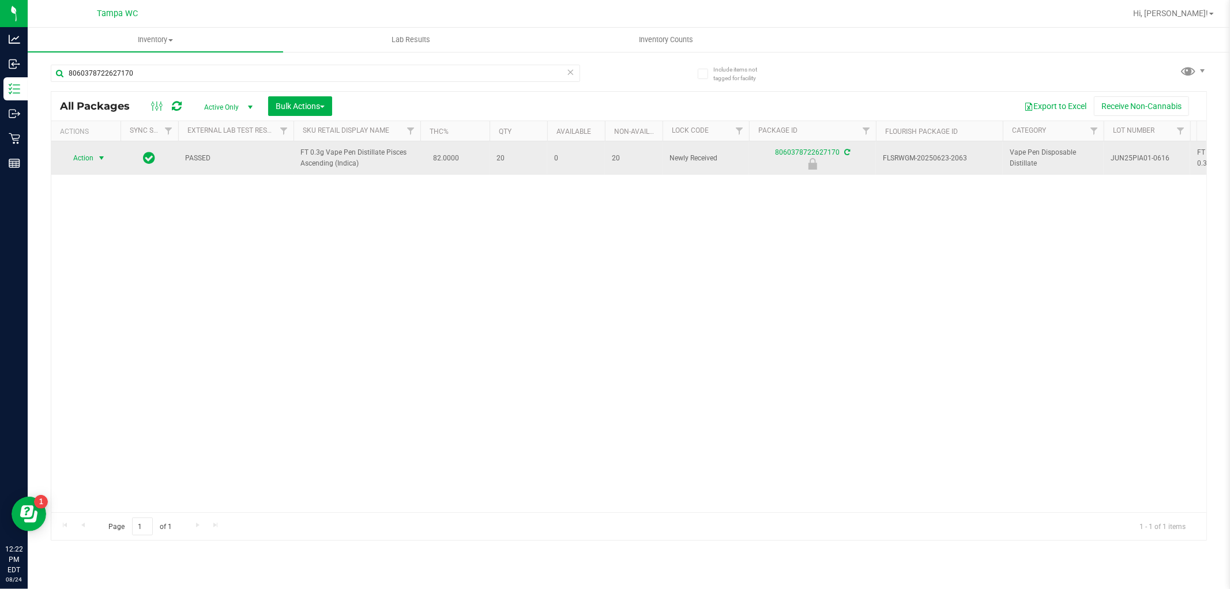
click at [98, 159] on div "Action Action Edit attributes Global inventory Locate package Package audit log…" at bounding box center [85, 158] width 55 height 16
click at [98, 164] on span "select" at bounding box center [102, 158] width 14 height 16
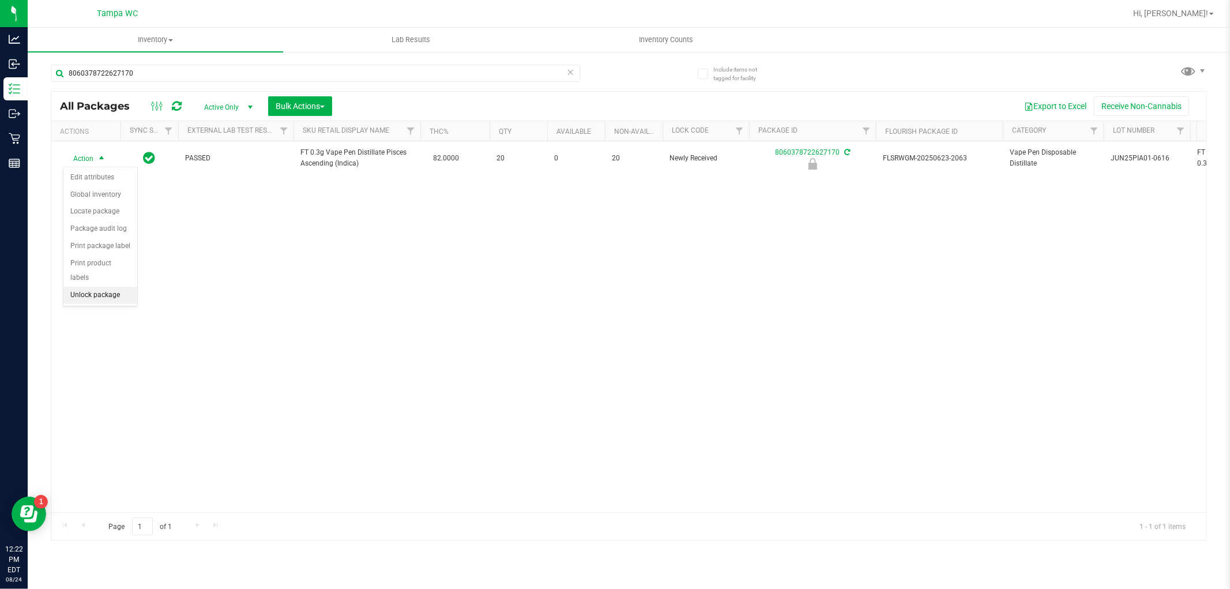
click at [81, 295] on li "Unlock package" at bounding box center [100, 295] width 74 height 17
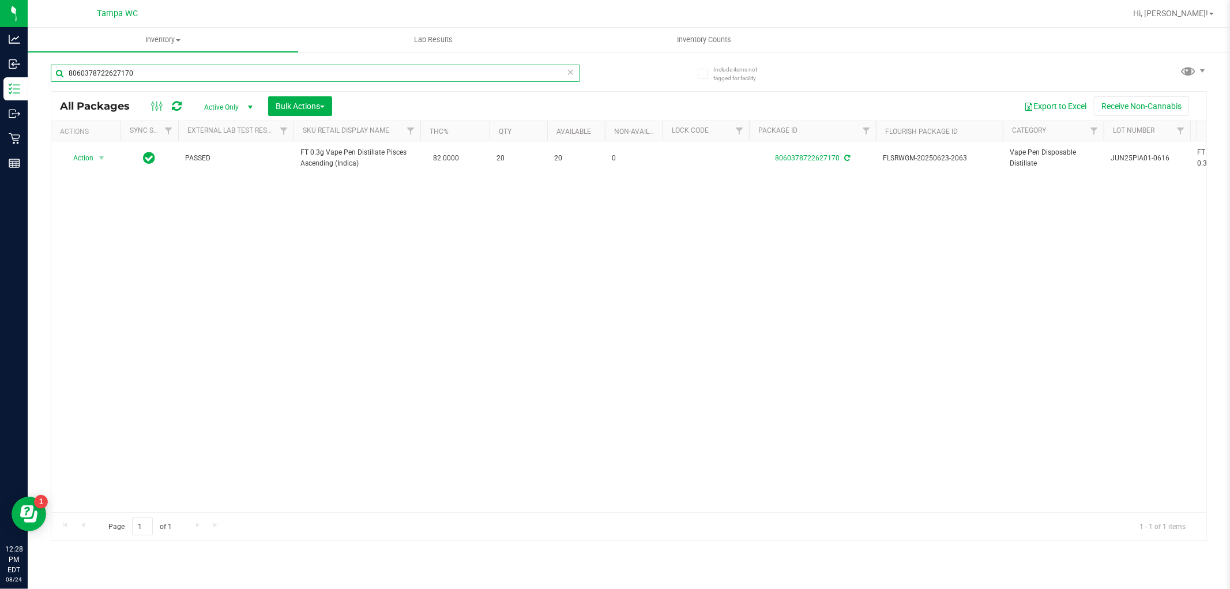
click at [142, 71] on input "8060378722627170" at bounding box center [315, 73] width 529 height 17
click at [141, 68] on input "8060378722627170" at bounding box center [315, 73] width 529 height 17
drag, startPoint x: 141, startPoint y: 67, endPoint x: 140, endPoint y: 73, distance: 6.0
click at [141, 71] on input "8060378722627170" at bounding box center [315, 73] width 529 height 17
click at [139, 73] on input "8060378722627170" at bounding box center [315, 73] width 529 height 17
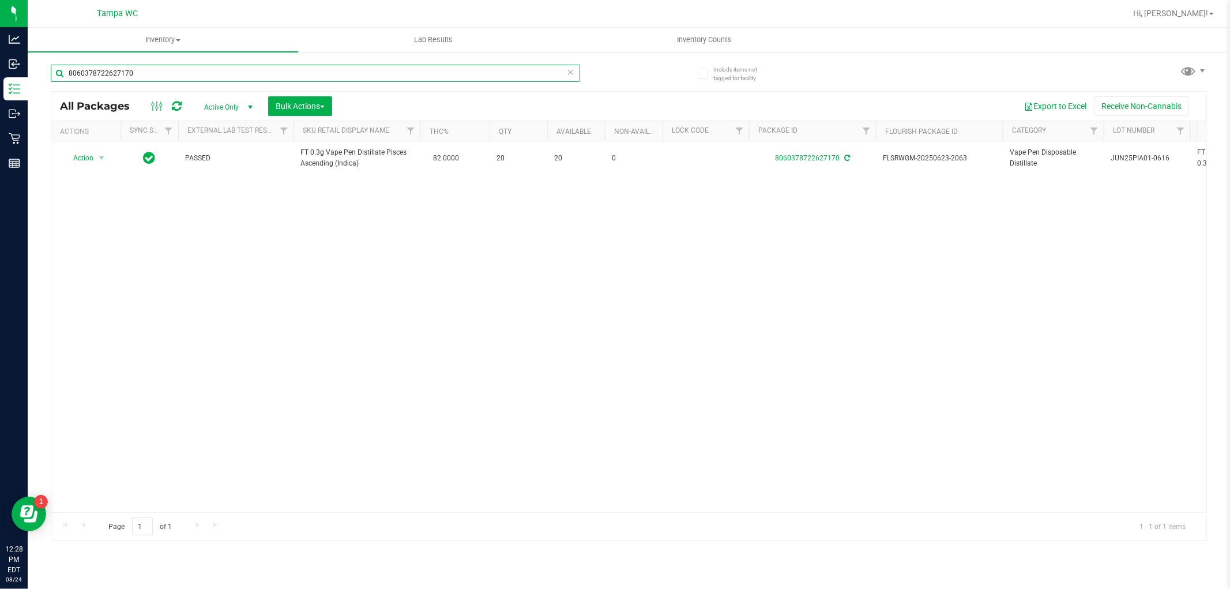
click at [140, 73] on input "8060378722627170" at bounding box center [315, 73] width 529 height 17
type input "8060378722627170"
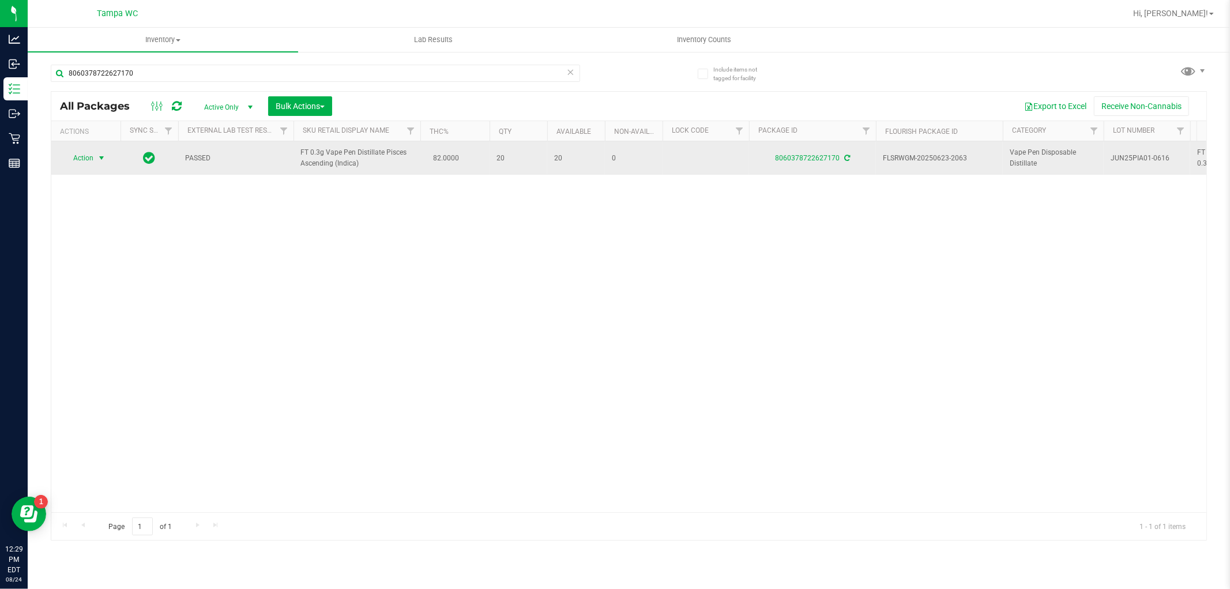
click at [101, 160] on span "select" at bounding box center [101, 157] width 9 height 9
